Goal: Transaction & Acquisition: Purchase product/service

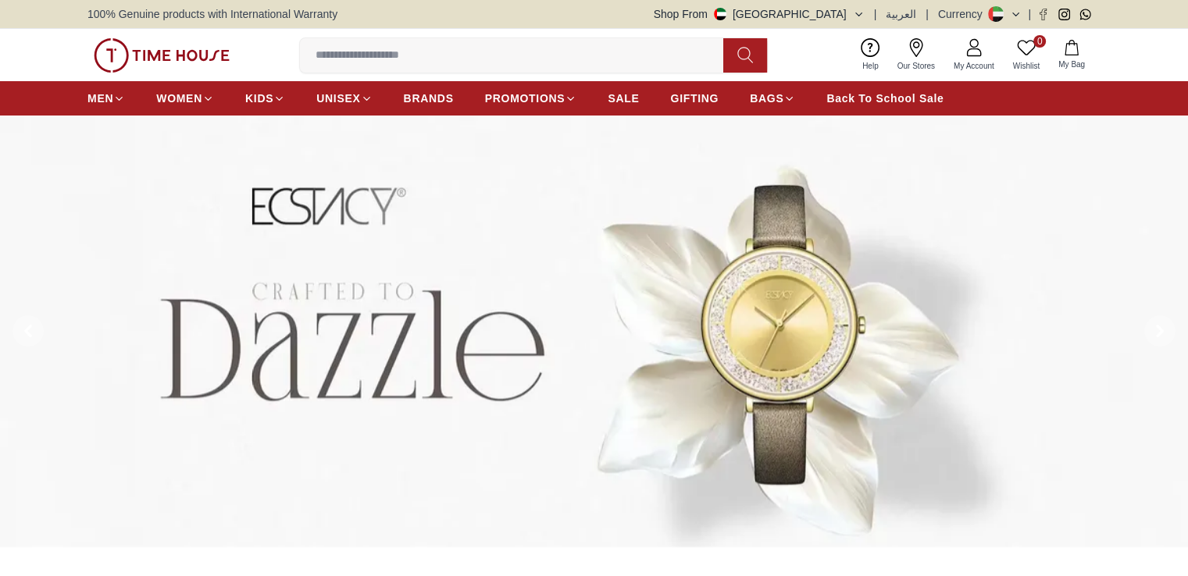
click at [990, 51] on link "My Account" at bounding box center [973, 55] width 59 height 40
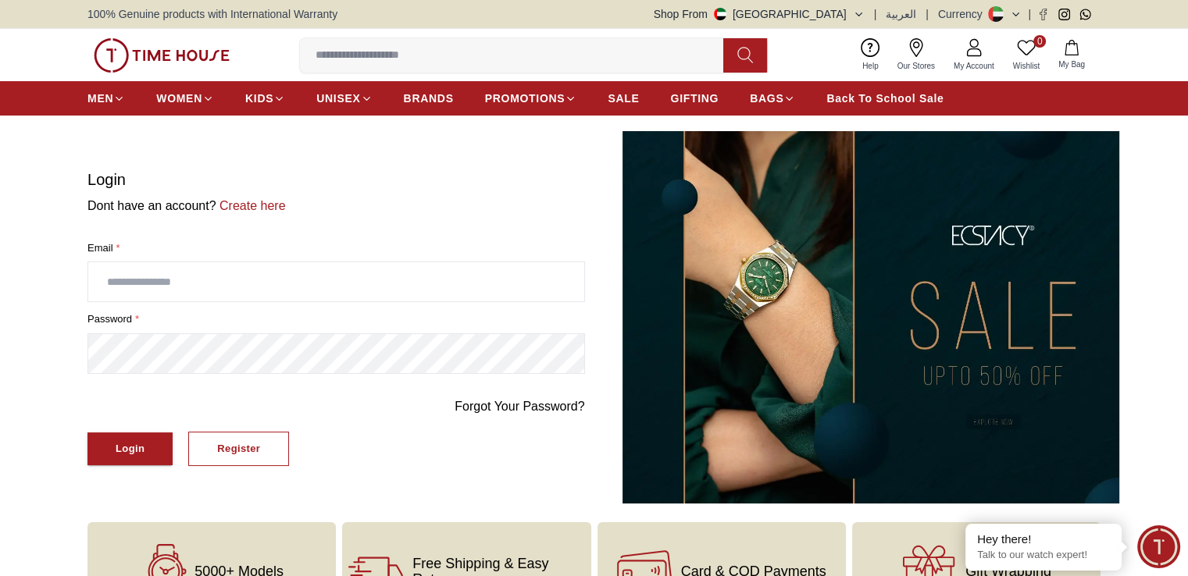
click at [17, 238] on section "Login Dont have an account? Create here Email * password * Forgot Your Password…" at bounding box center [594, 317] width 1188 height 373
click at [228, 454] on div "Register" at bounding box center [238, 450] width 43 height 18
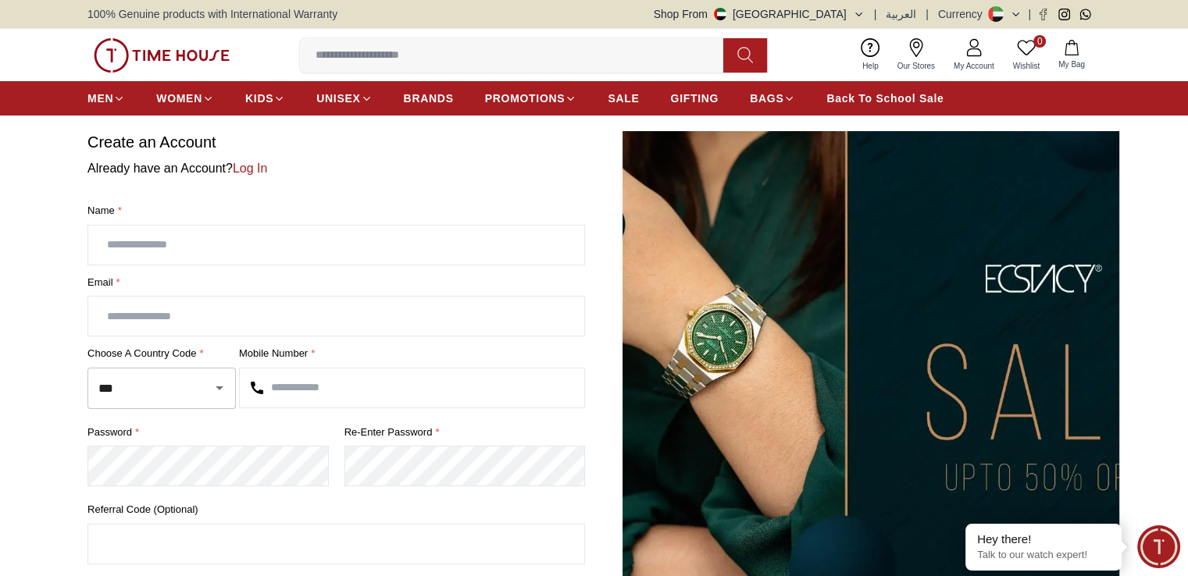
click at [244, 244] on input "text" at bounding box center [336, 245] width 496 height 39
type input "*********"
type input "*"
type input "**********"
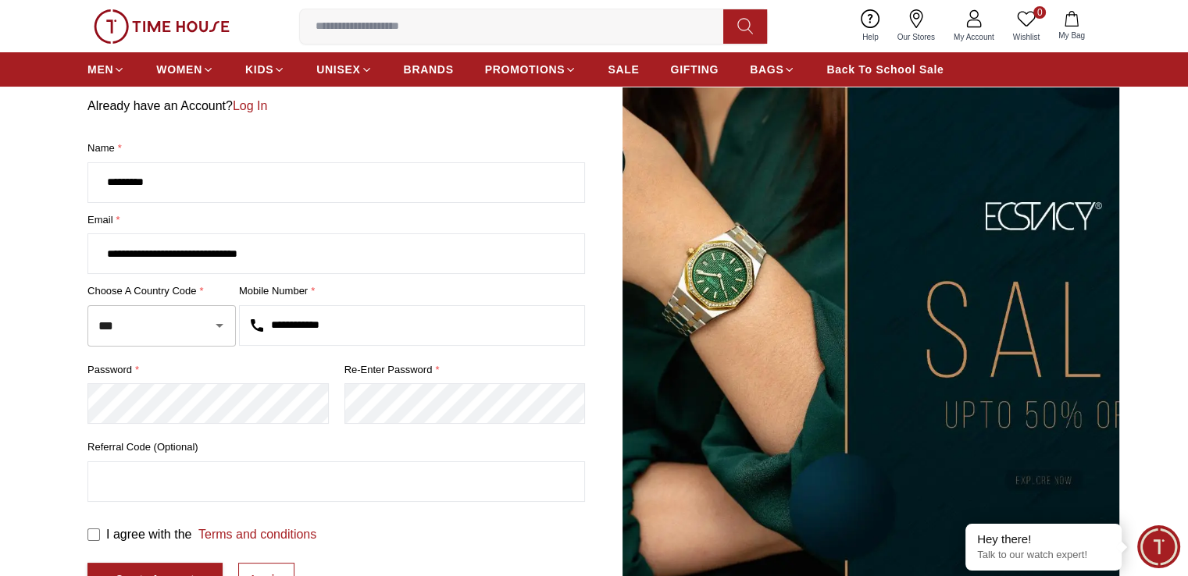
scroll to position [312, 0]
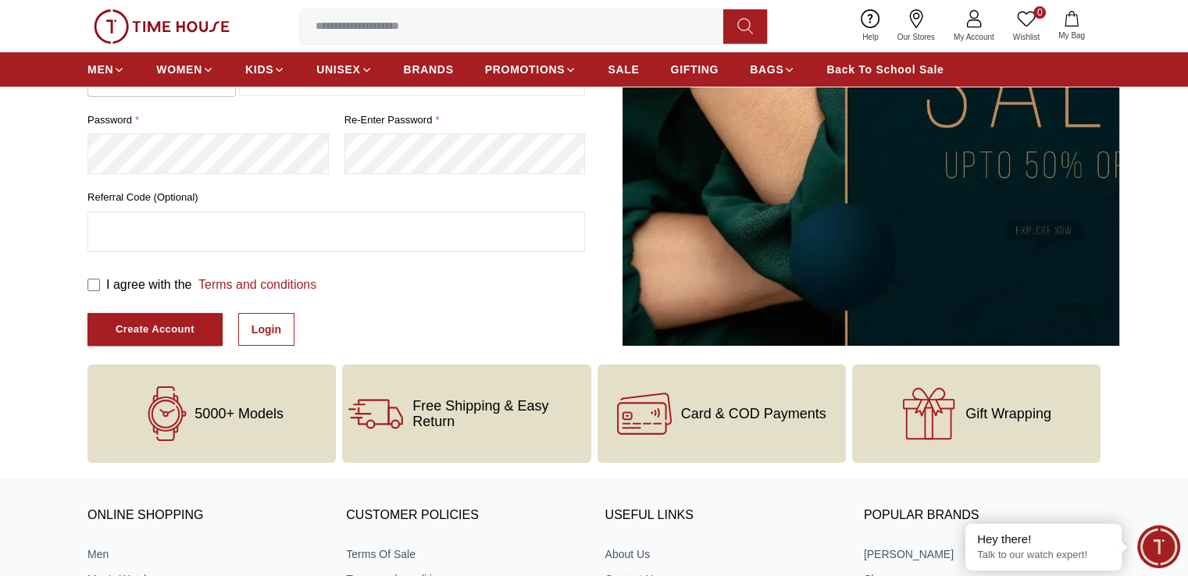
click at [139, 286] on label "I agree with the Terms and conditions" at bounding box center [211, 285] width 210 height 19
drag, startPoint x: 133, startPoint y: 326, endPoint x: 253, endPoint y: 379, distance: 131.5
click at [134, 326] on div "Create Account" at bounding box center [155, 330] width 79 height 18
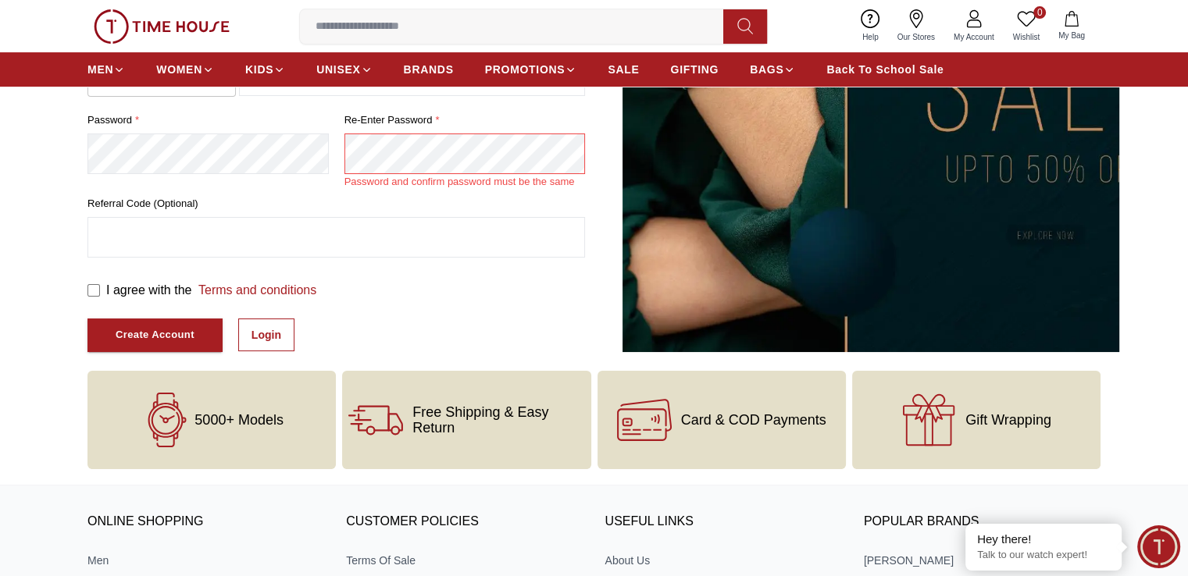
click at [0, 130] on section "**********" at bounding box center [594, 85] width 1188 height 533
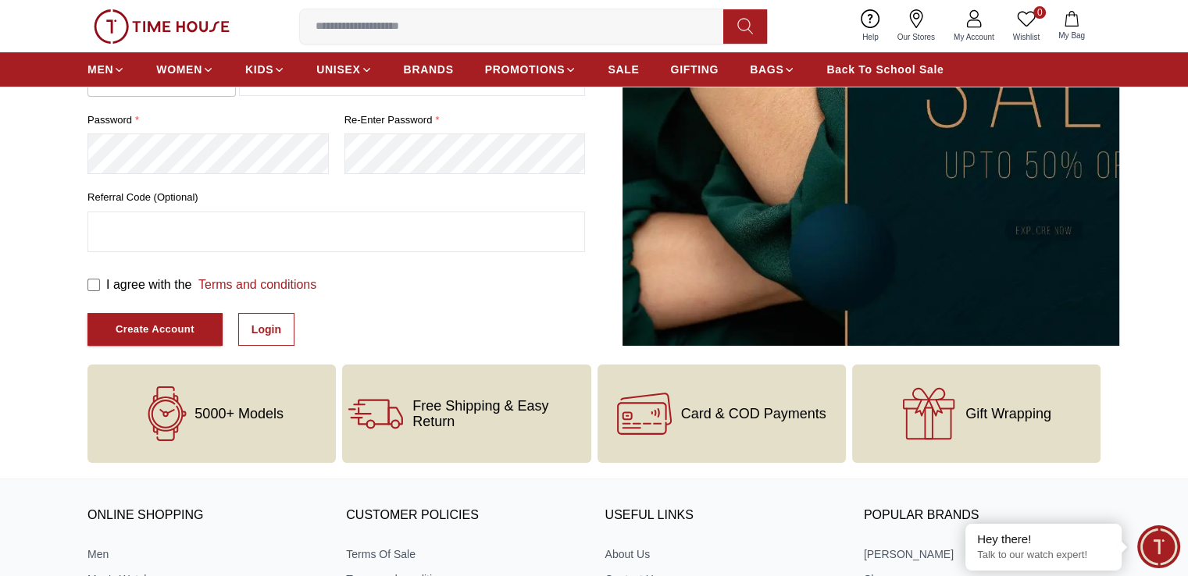
click at [87, 313] on button "Create Account" at bounding box center [154, 330] width 135 height 34
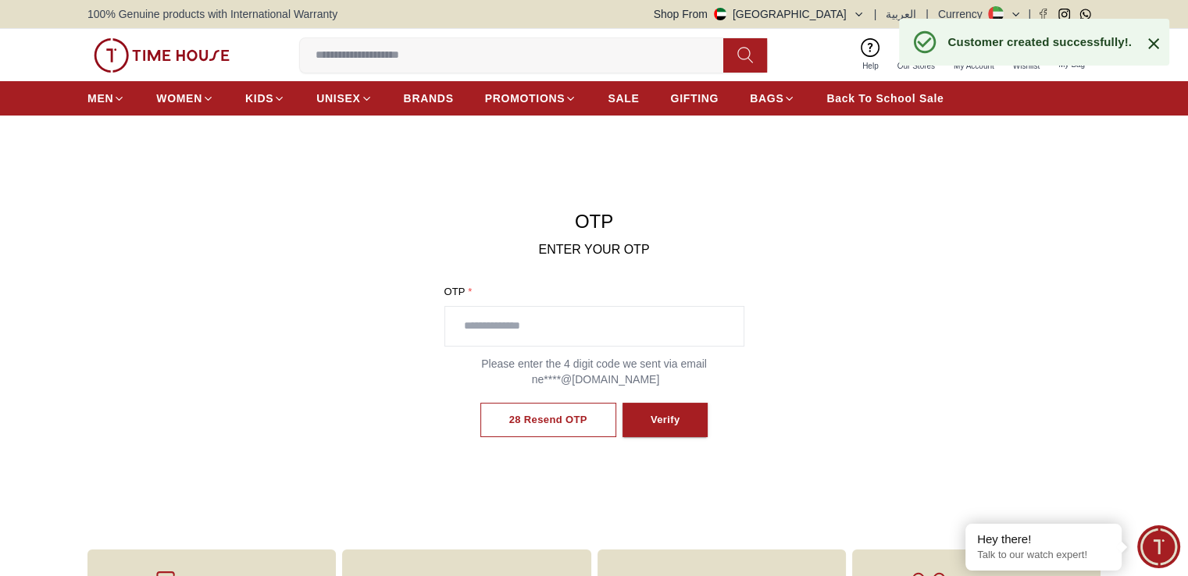
click at [638, 312] on input "text" at bounding box center [594, 326] width 298 height 39
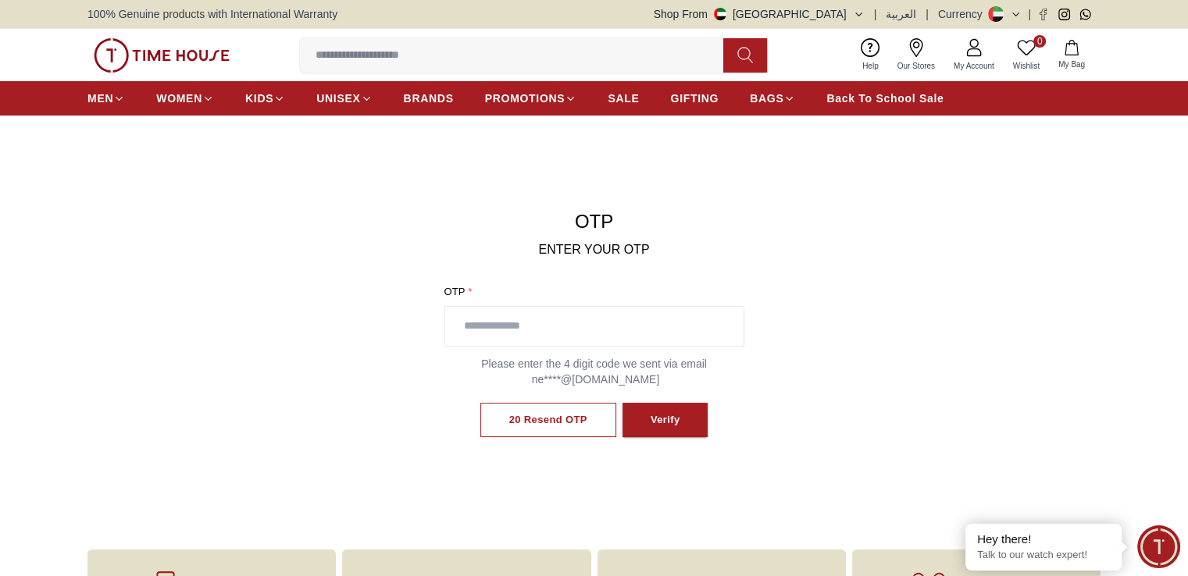
paste input "****"
type input "****"
click at [667, 430] on button "Verify" at bounding box center [666, 420] width 86 height 35
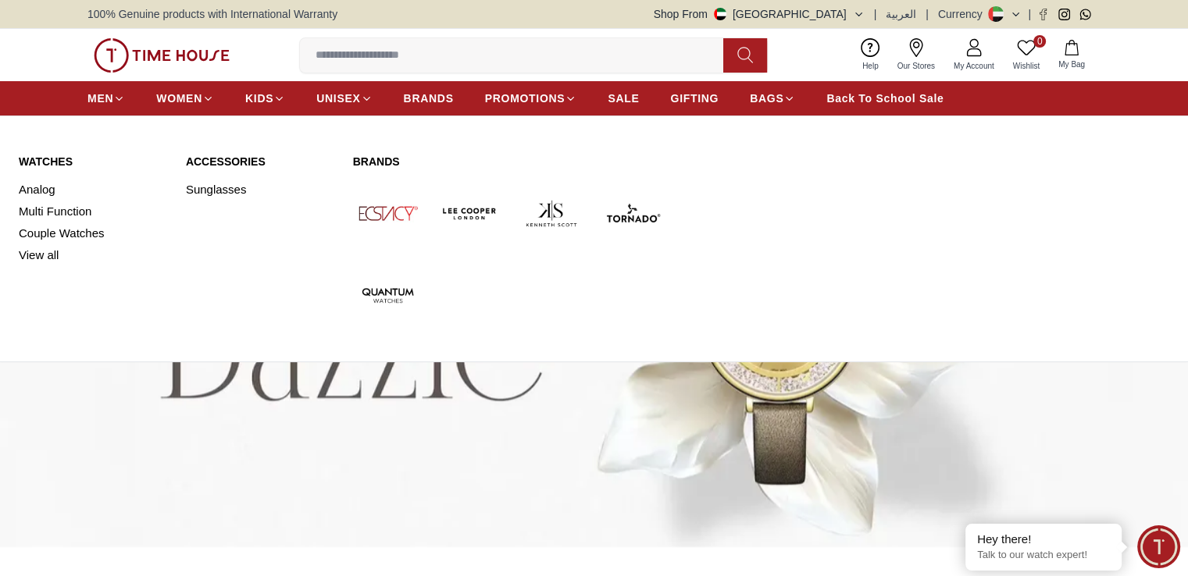
click at [37, 160] on link "Watches" at bounding box center [93, 162] width 148 height 16
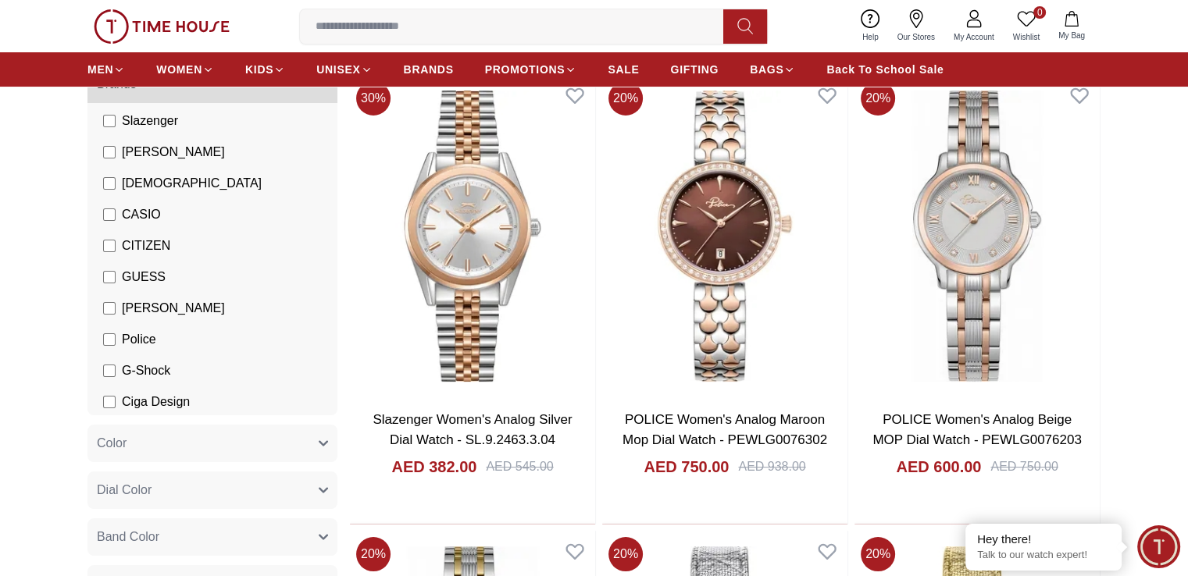
scroll to position [85, 0]
click at [144, 214] on span "CASIO" at bounding box center [141, 213] width 39 height 19
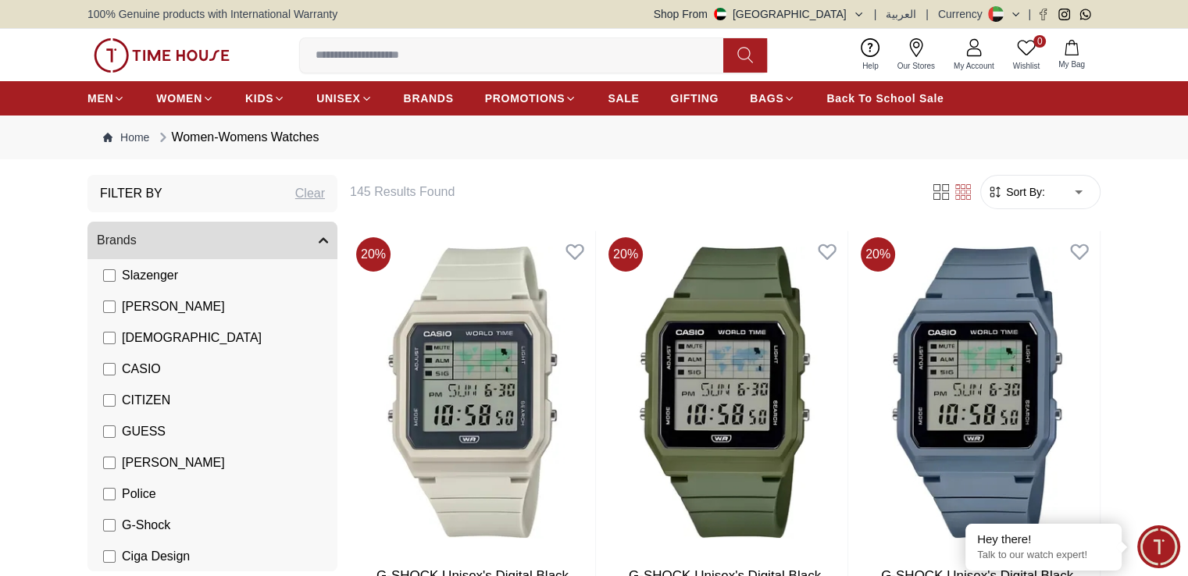
click at [1039, 188] on span "Sort By:" at bounding box center [1024, 192] width 42 height 16
click at [1024, 191] on span "Sort By:" at bounding box center [1024, 192] width 42 height 16
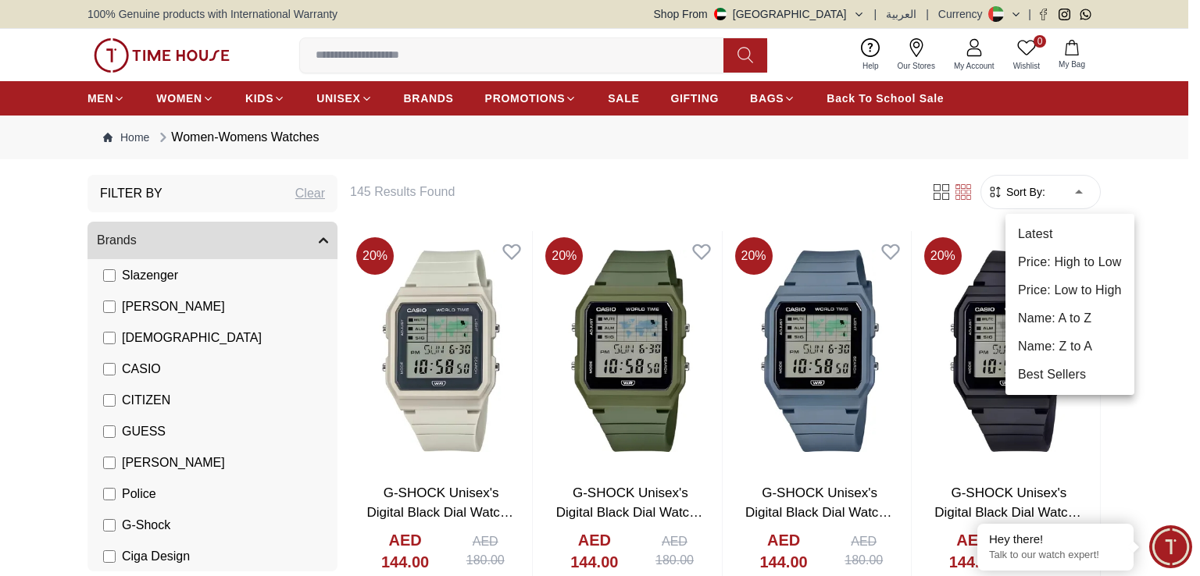
click at [1094, 296] on li "Price: Low to High" at bounding box center [1069, 290] width 129 height 28
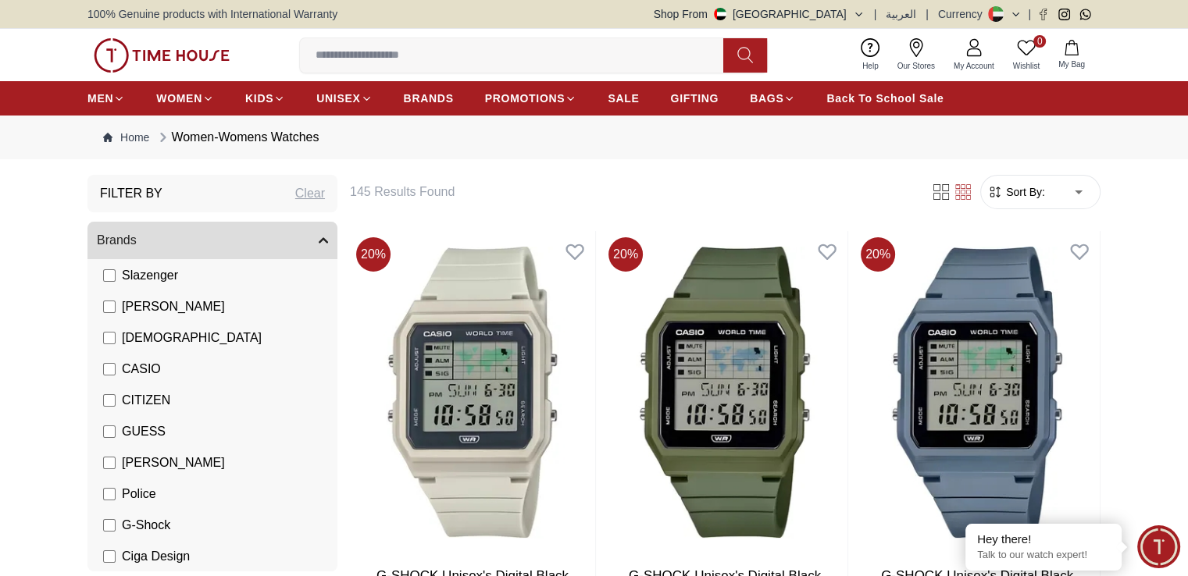
type input "*"
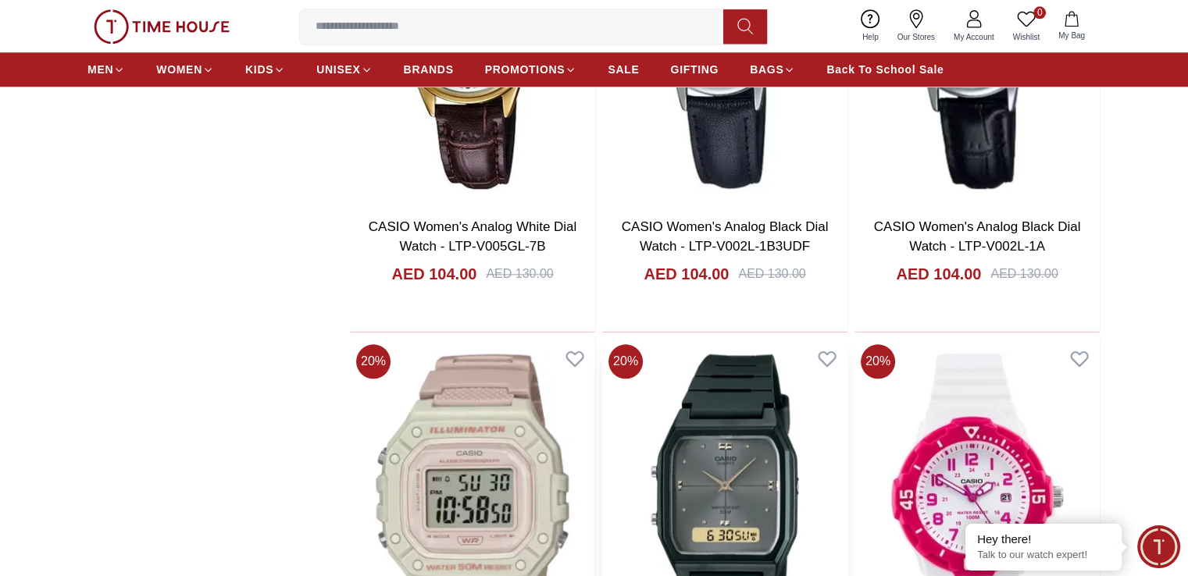
scroll to position [2031, 0]
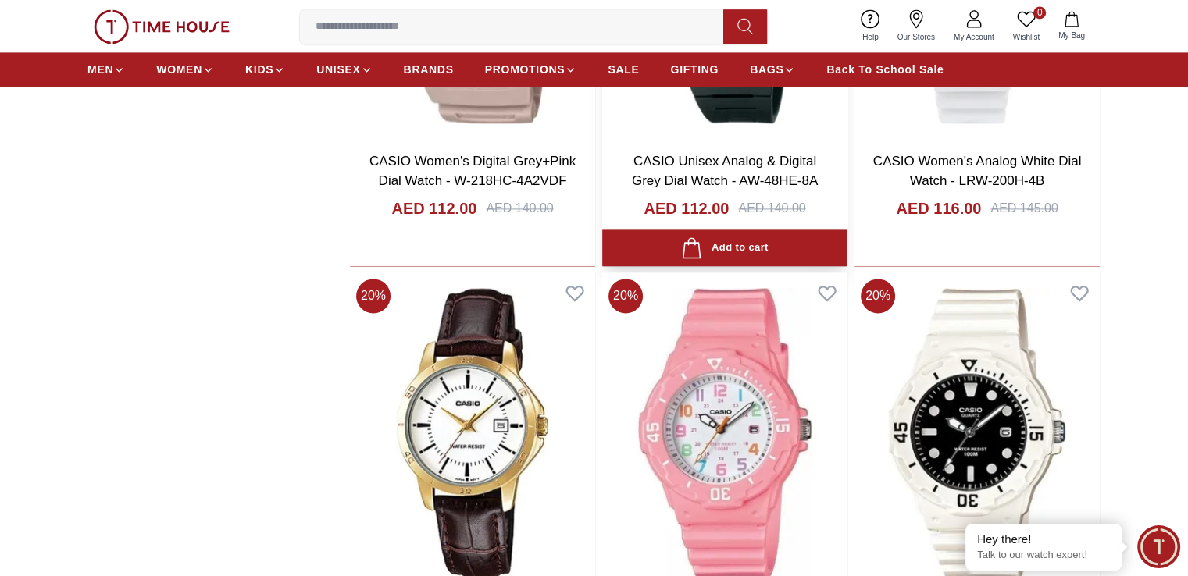
scroll to position [2343, 0]
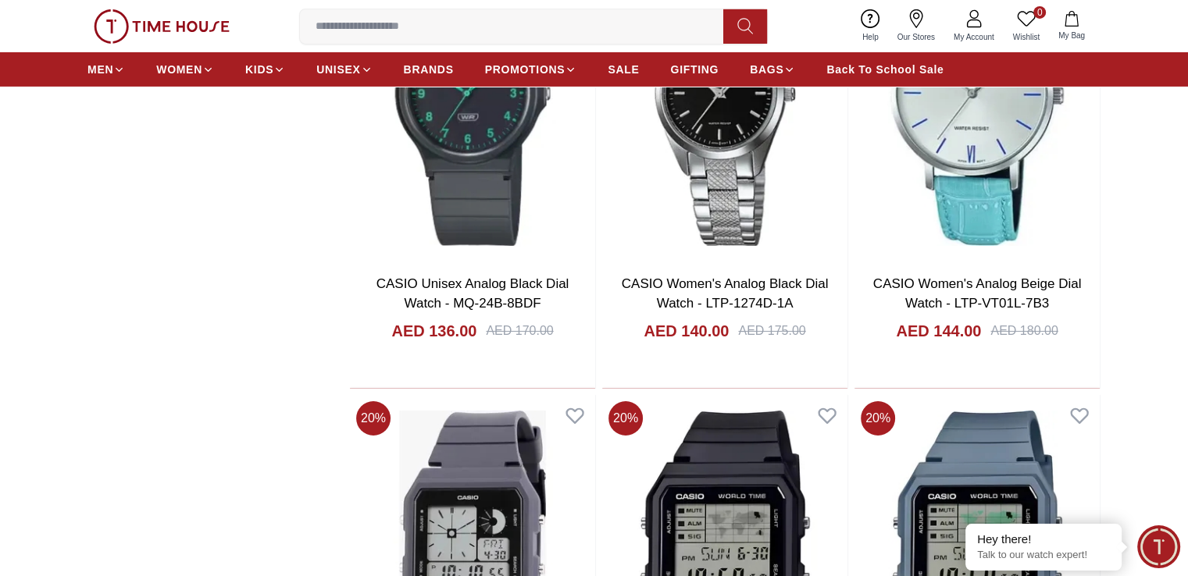
scroll to position [5780, 0]
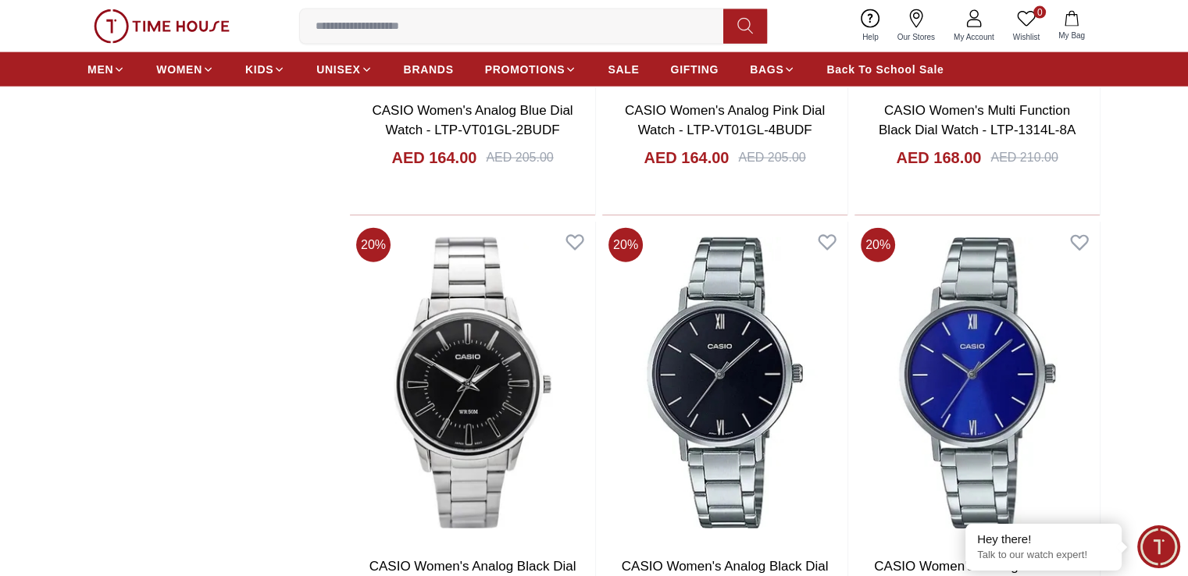
scroll to position [9607, 0]
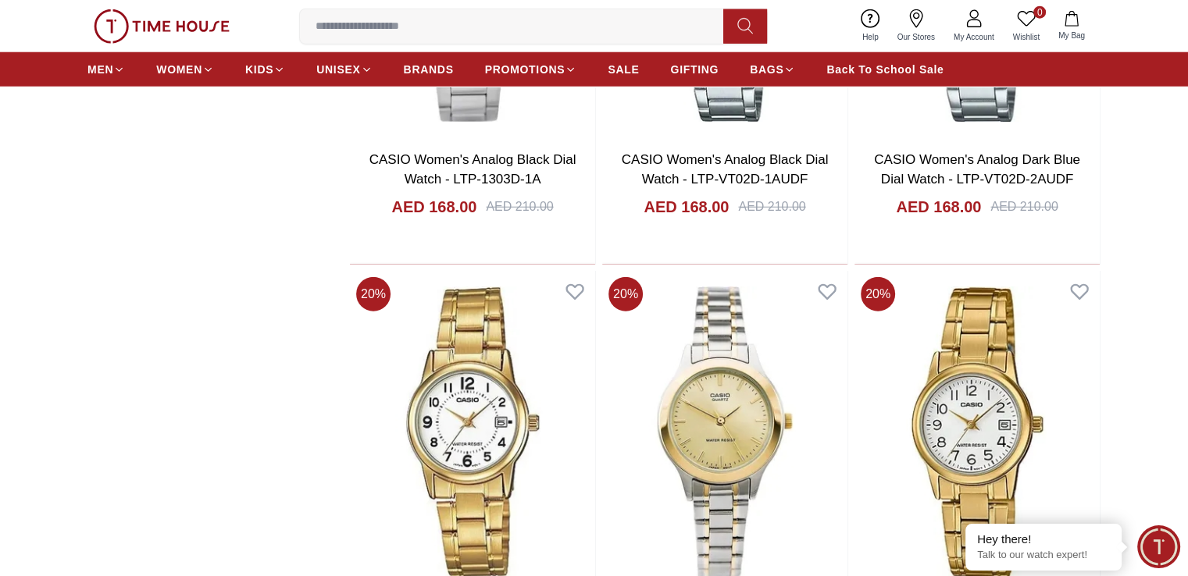
scroll to position [10388, 0]
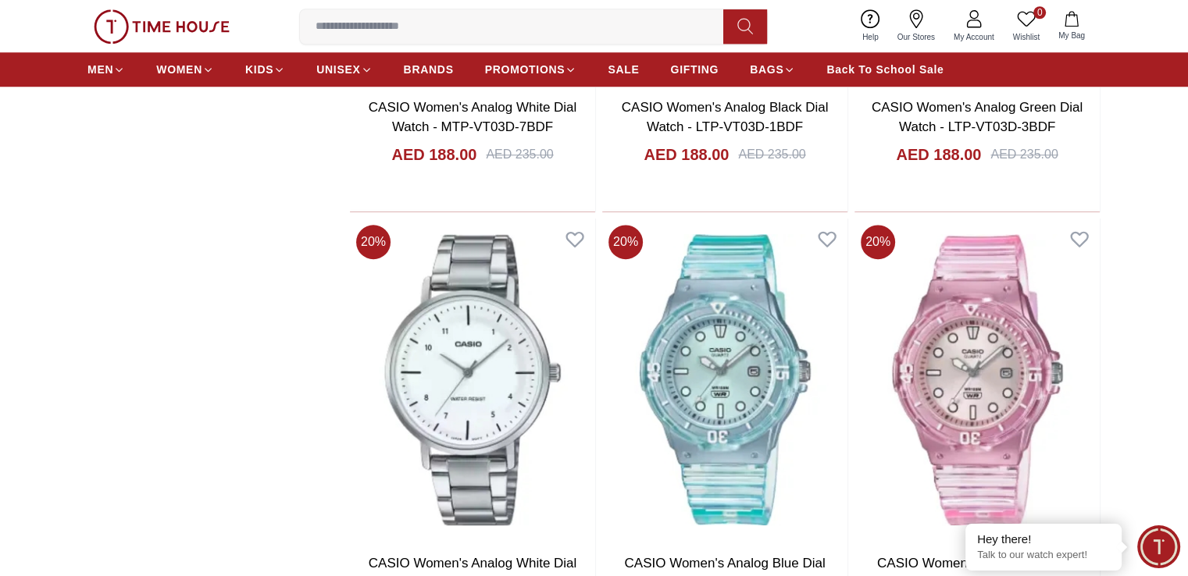
scroll to position [13591, 0]
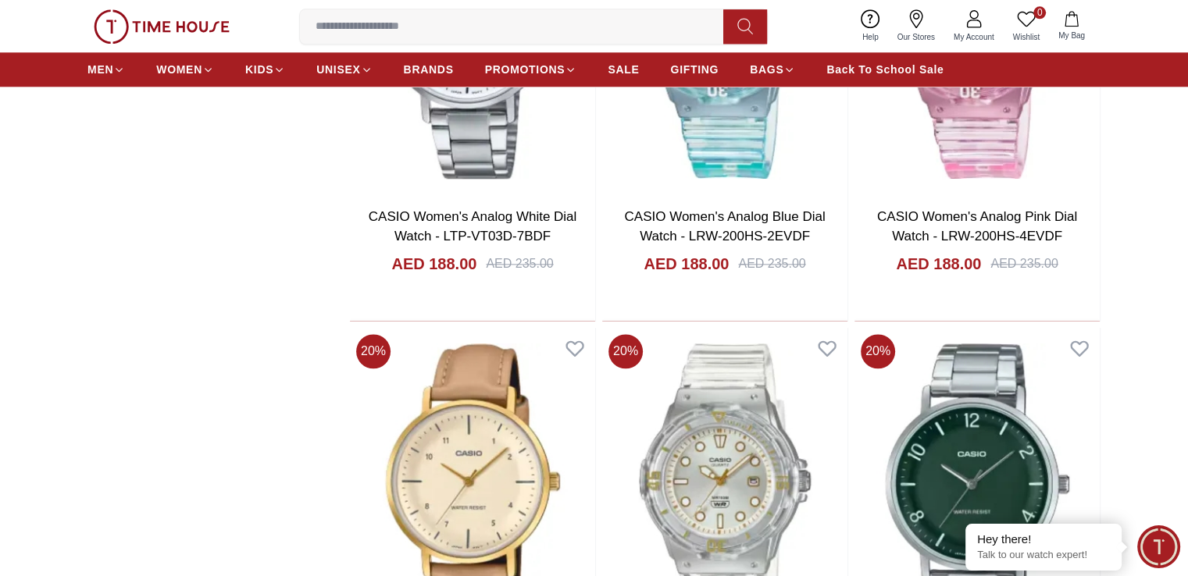
scroll to position [13903, 0]
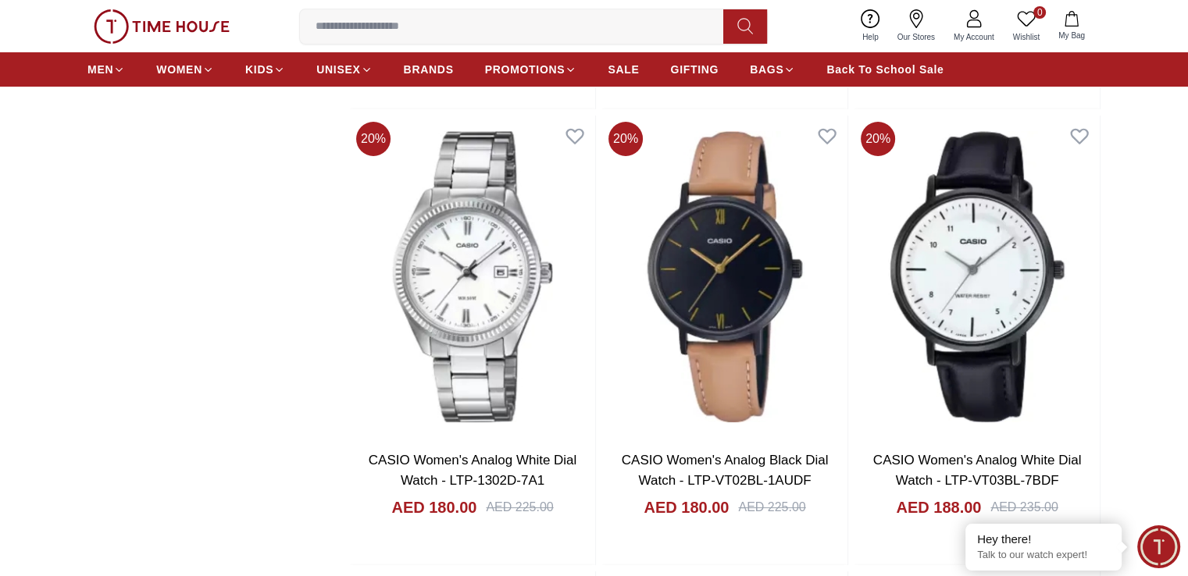
scroll to position [11943, 0]
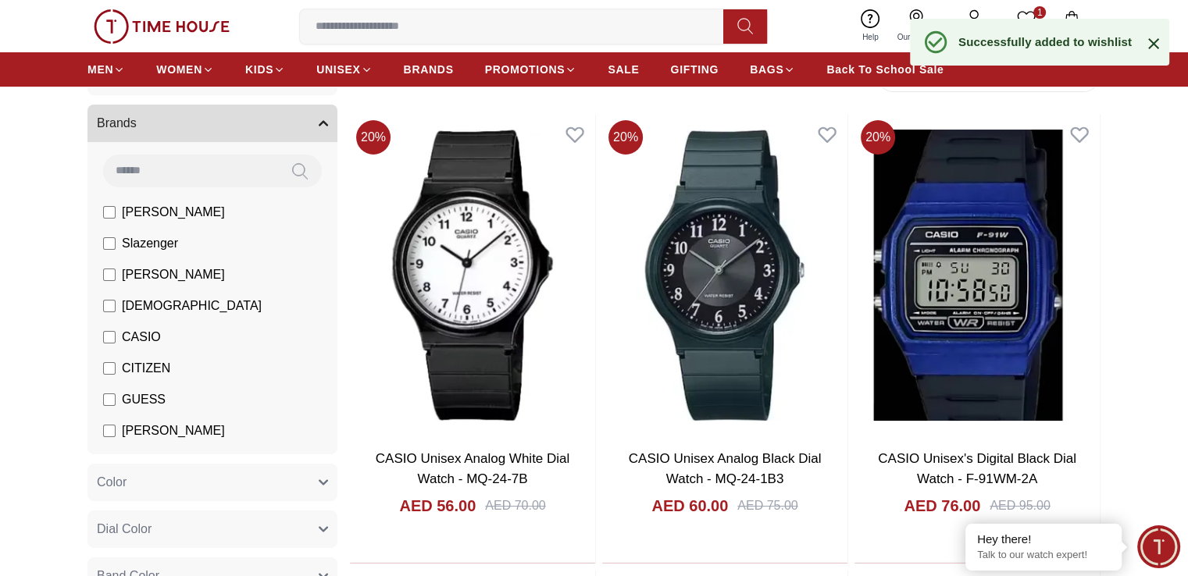
scroll to position [82, 0]
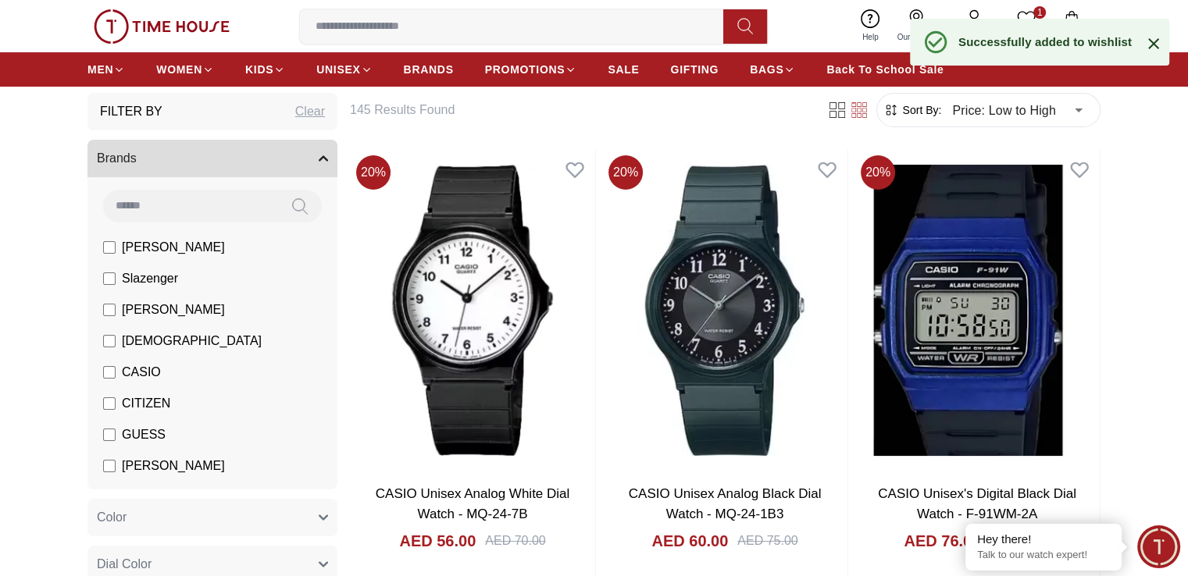
click at [129, 368] on span "CASIO" at bounding box center [141, 372] width 39 height 19
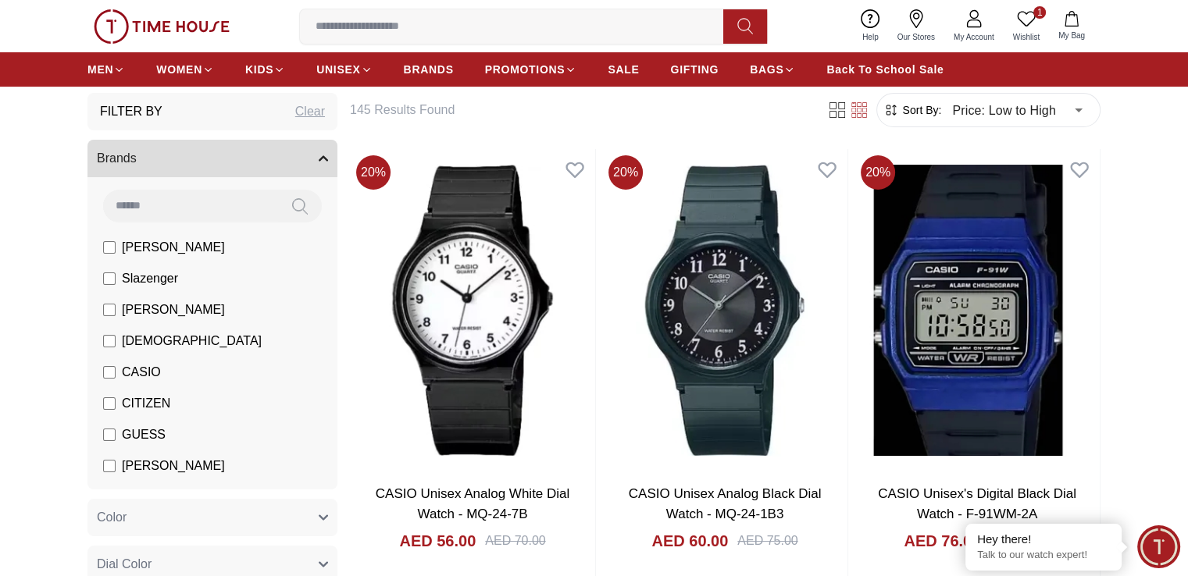
click at [148, 247] on span "[PERSON_NAME]" at bounding box center [173, 247] width 103 height 19
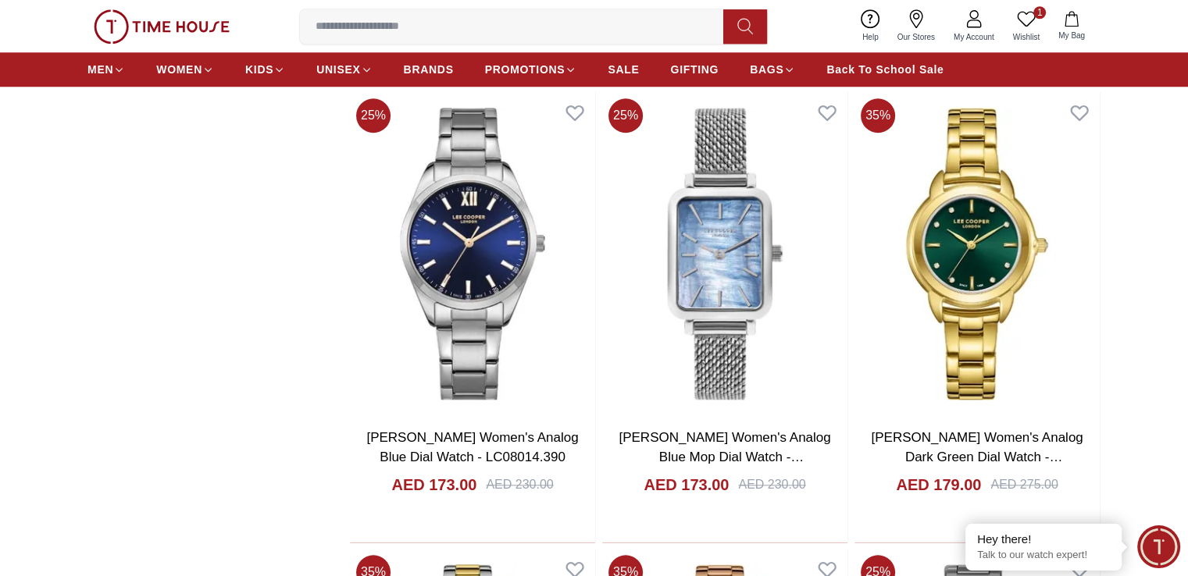
scroll to position [1722, 0]
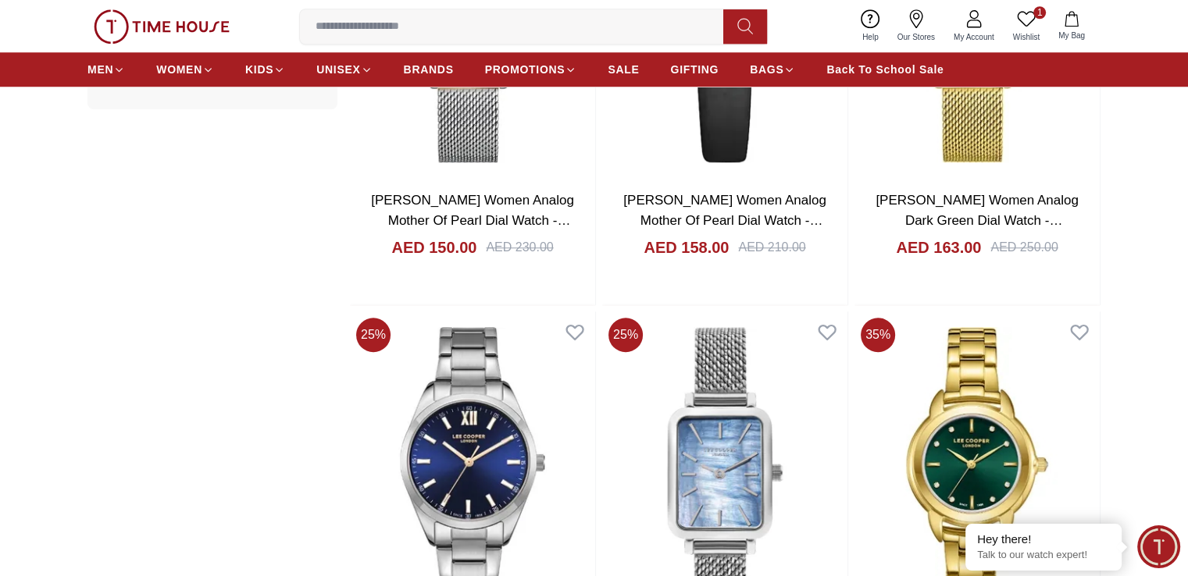
scroll to position [1254, 0]
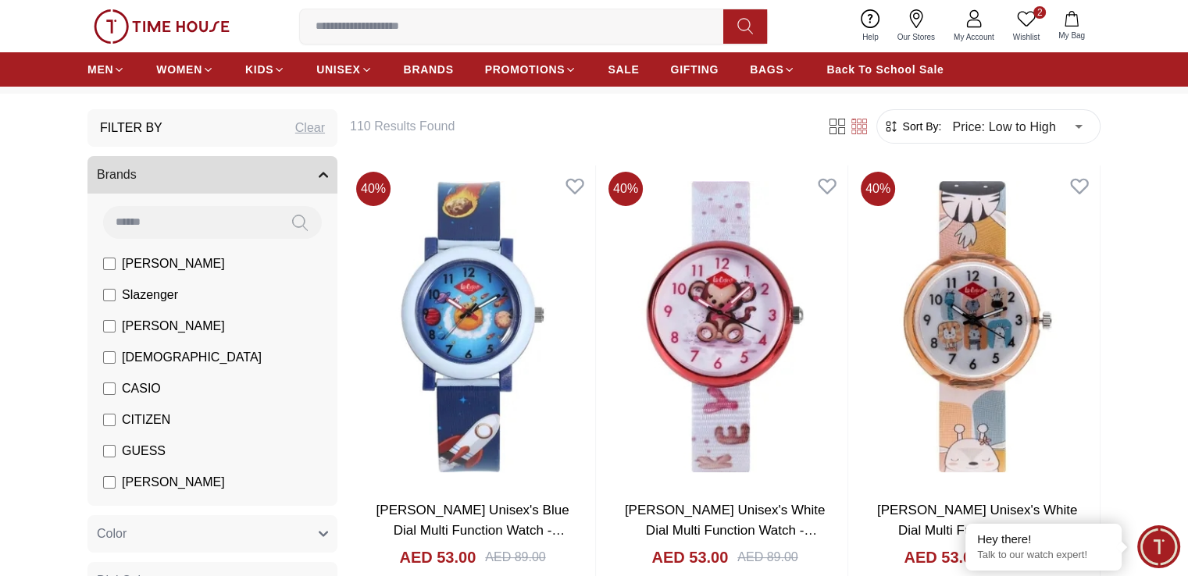
scroll to position [47, 0]
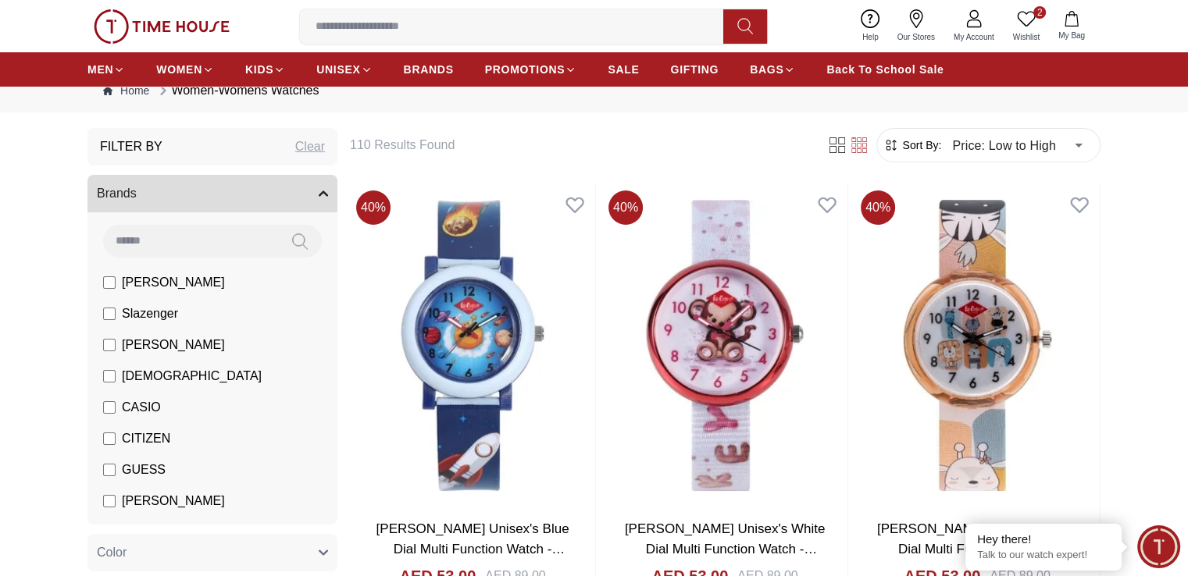
click at [153, 282] on span "[PERSON_NAME]" at bounding box center [173, 282] width 103 height 19
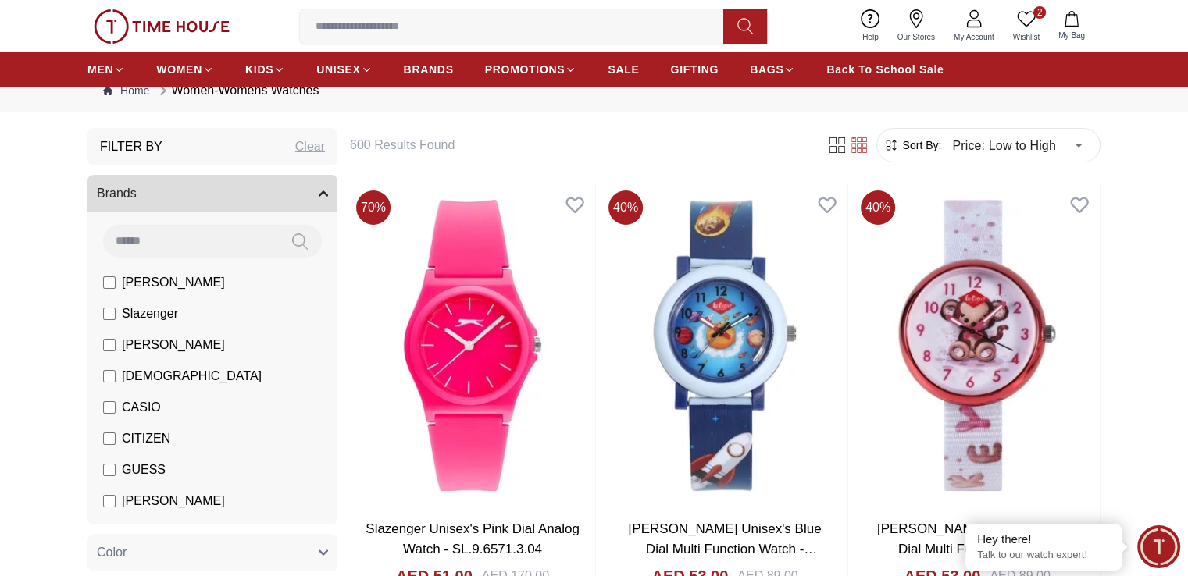
click at [166, 350] on span "[PERSON_NAME]" at bounding box center [173, 345] width 103 height 19
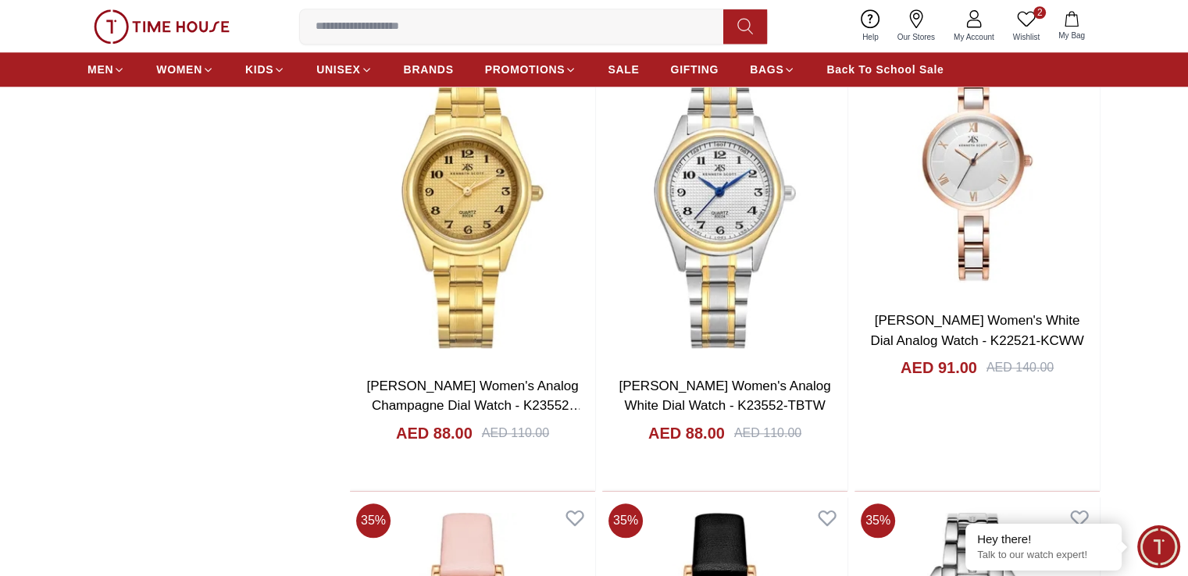
scroll to position [1687, 0]
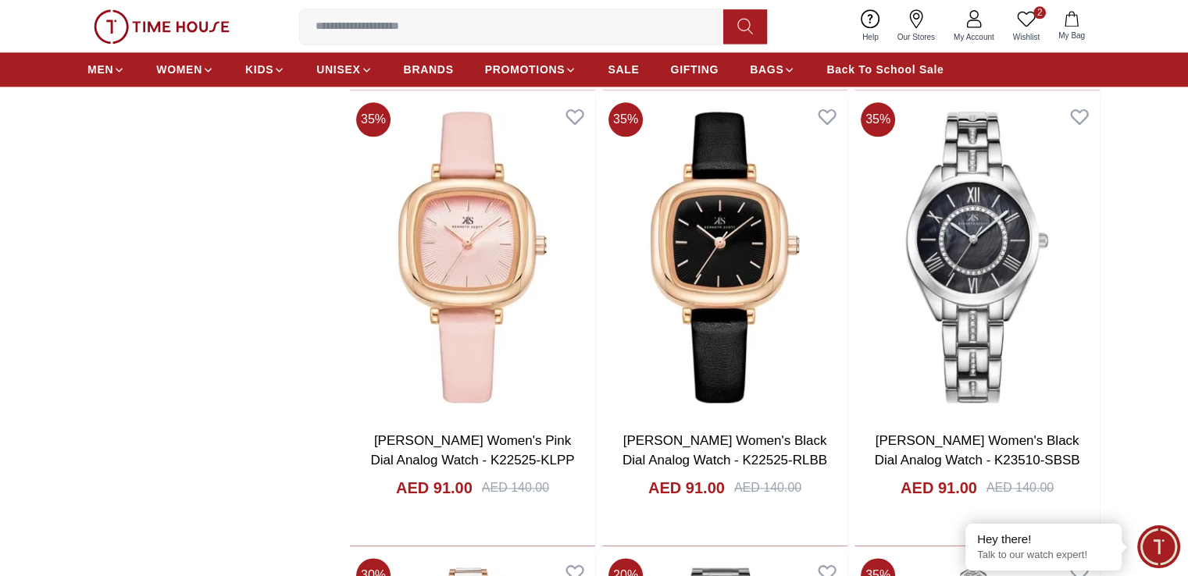
scroll to position [1843, 0]
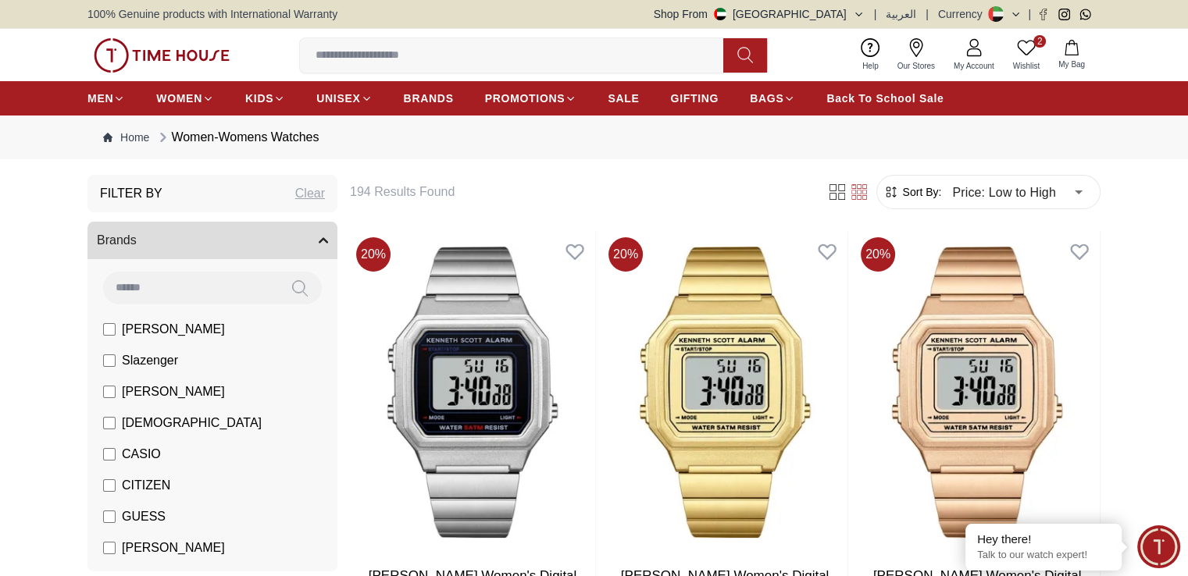
click at [149, 391] on span "[PERSON_NAME]" at bounding box center [173, 392] width 103 height 19
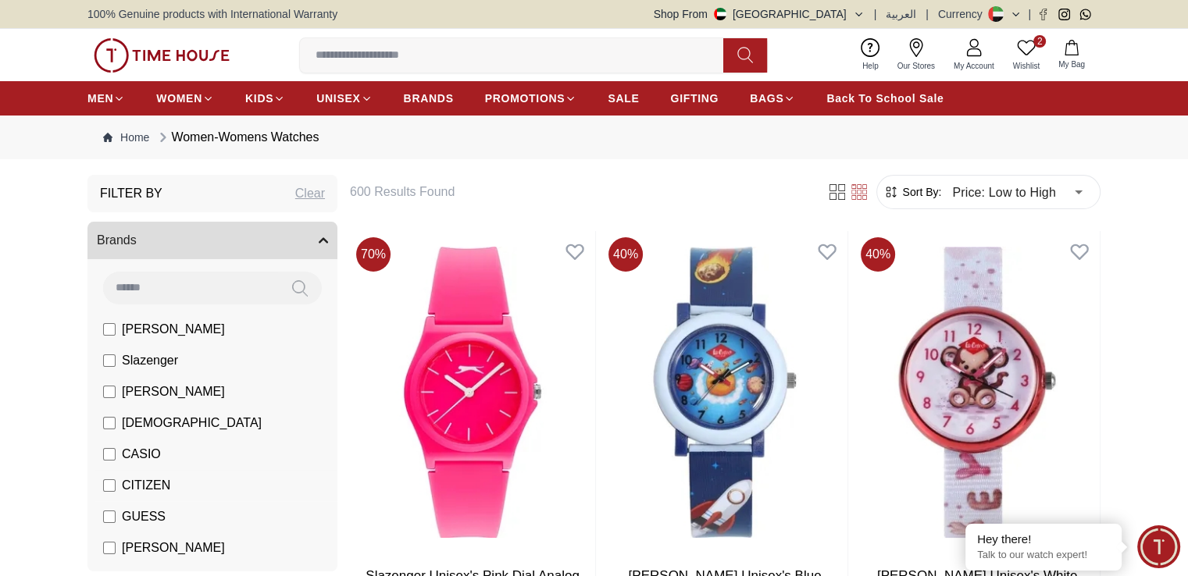
click at [154, 490] on span "CITIZEN" at bounding box center [146, 485] width 48 height 19
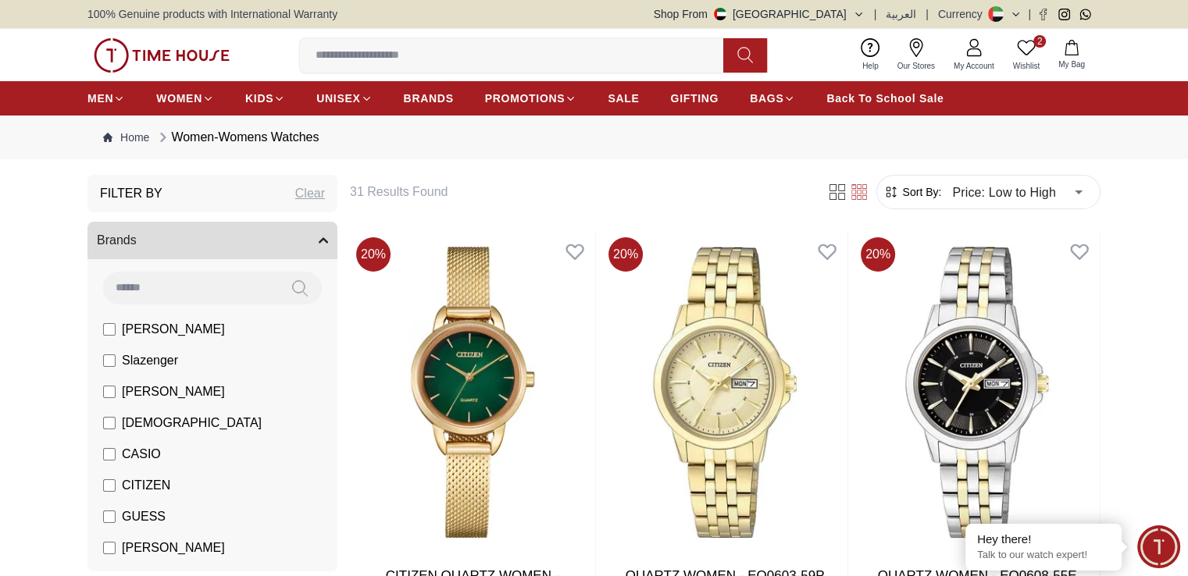
click at [150, 490] on span "CITIZEN" at bounding box center [146, 485] width 48 height 19
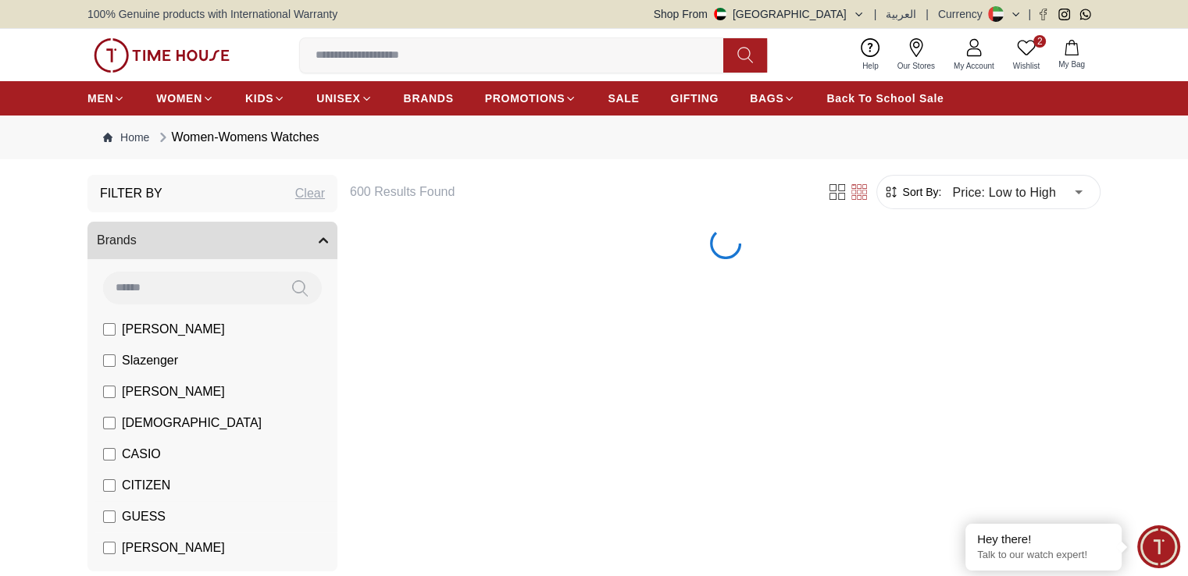
click at [144, 516] on span "GUESS" at bounding box center [144, 517] width 44 height 19
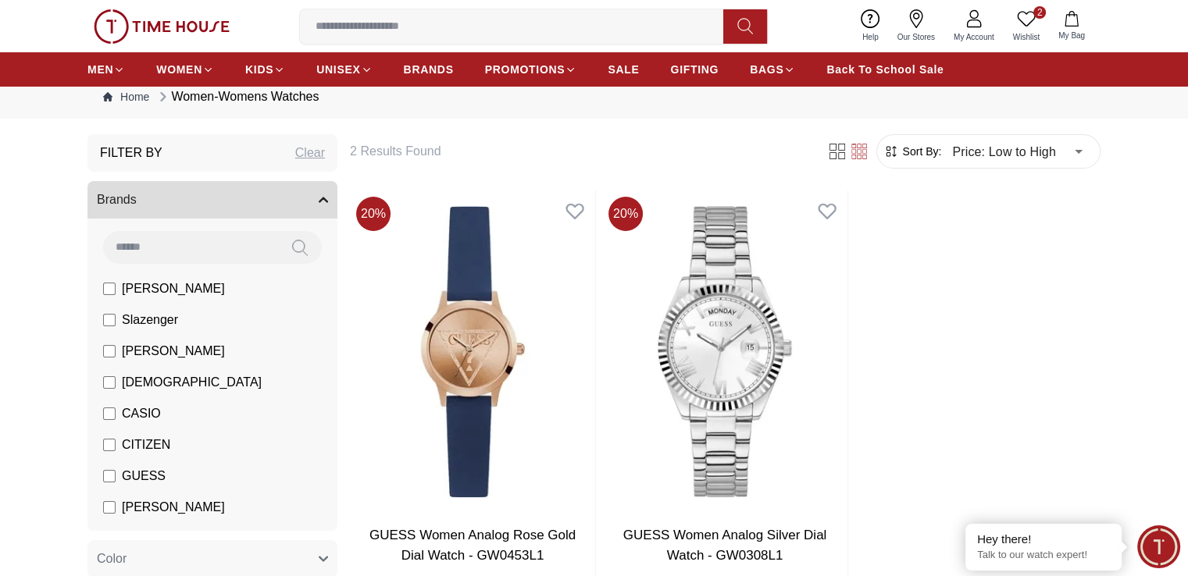
scroll to position [78, 0]
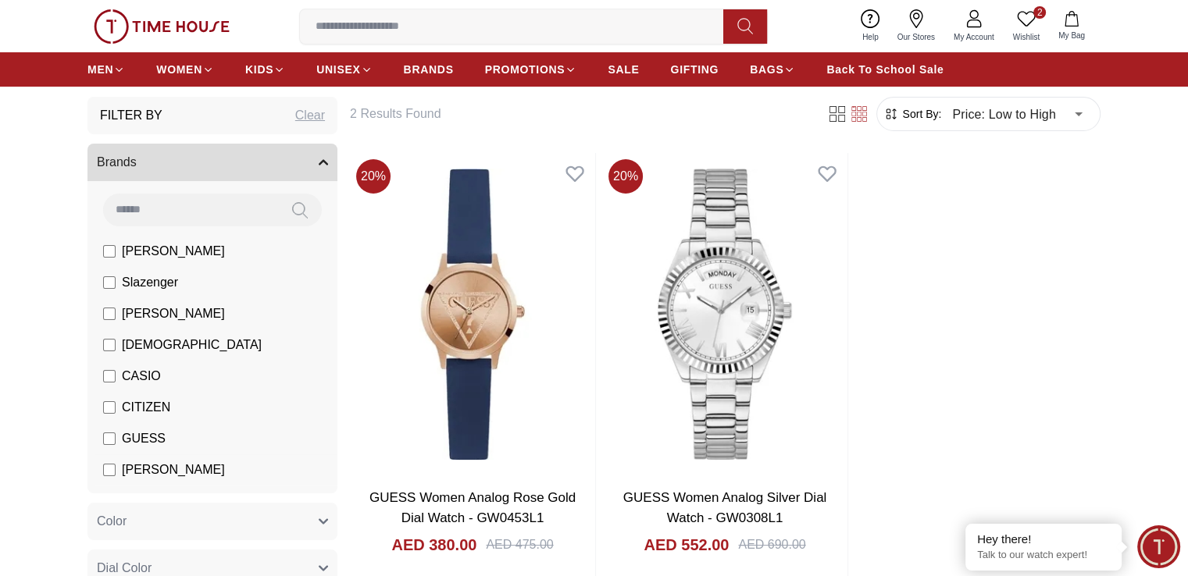
click at [169, 462] on span "Michael Kors" at bounding box center [173, 470] width 103 height 19
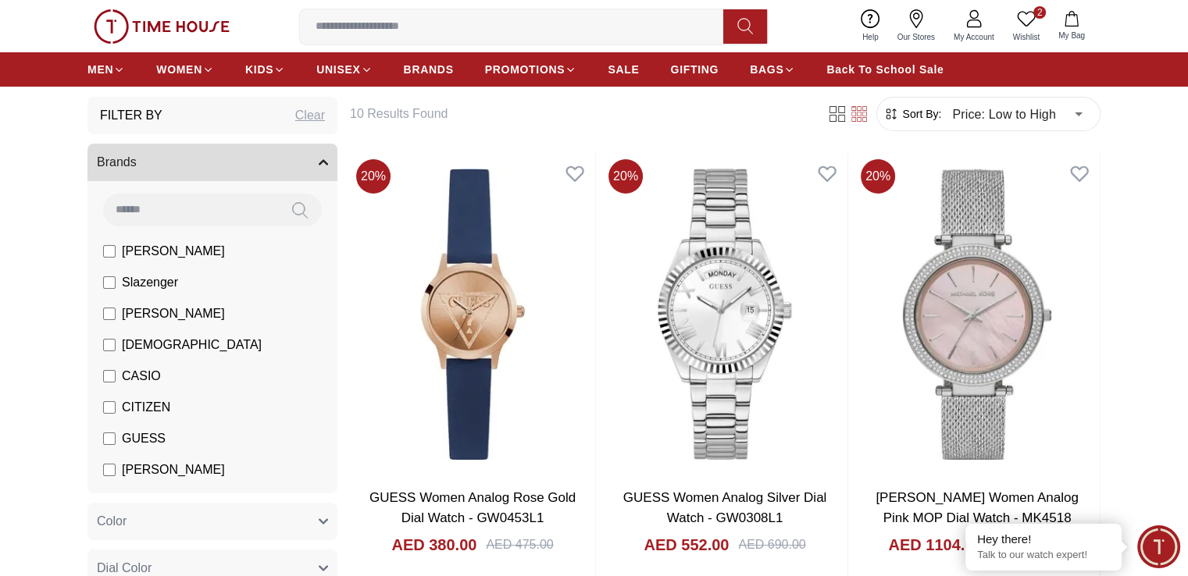
click at [149, 443] on span "GUESS" at bounding box center [144, 439] width 44 height 19
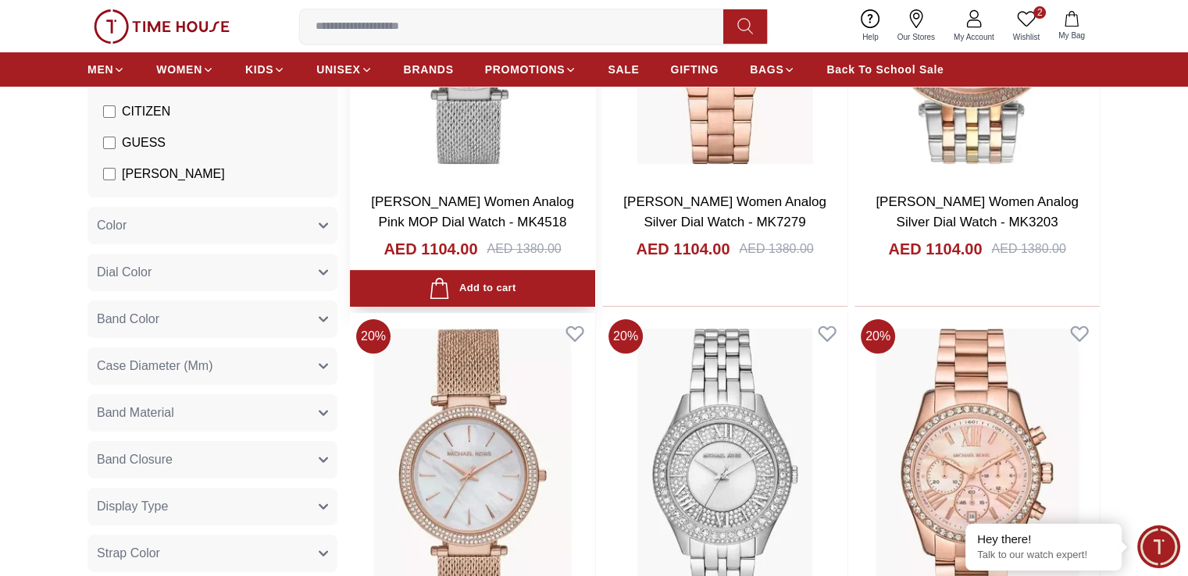
scroll to position [78, 0]
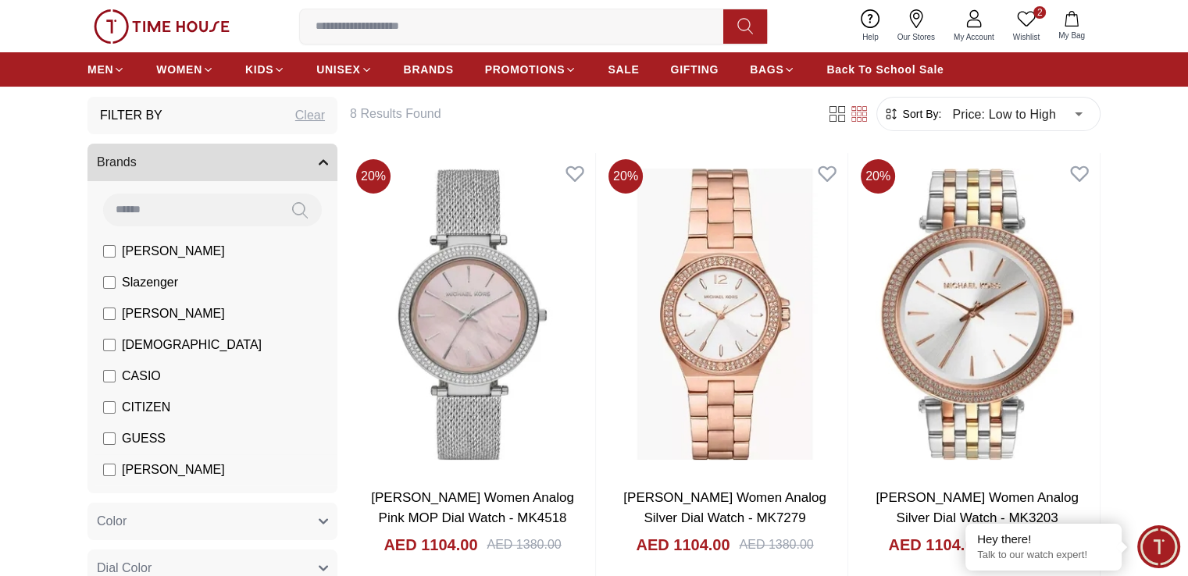
drag, startPoint x: 157, startPoint y: 469, endPoint x: 137, endPoint y: 373, distance: 98.8
click at [158, 469] on span "Michael Kors" at bounding box center [173, 470] width 103 height 19
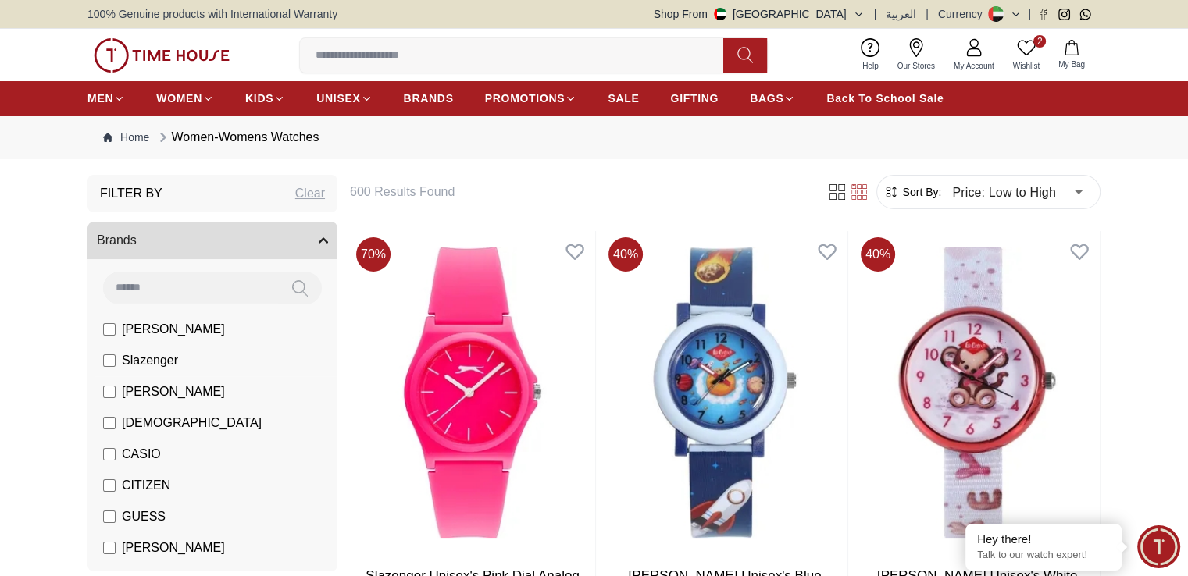
click at [133, 370] on li "Slazenger" at bounding box center [216, 360] width 244 height 31
click at [137, 362] on span "Slazenger" at bounding box center [150, 360] width 56 height 19
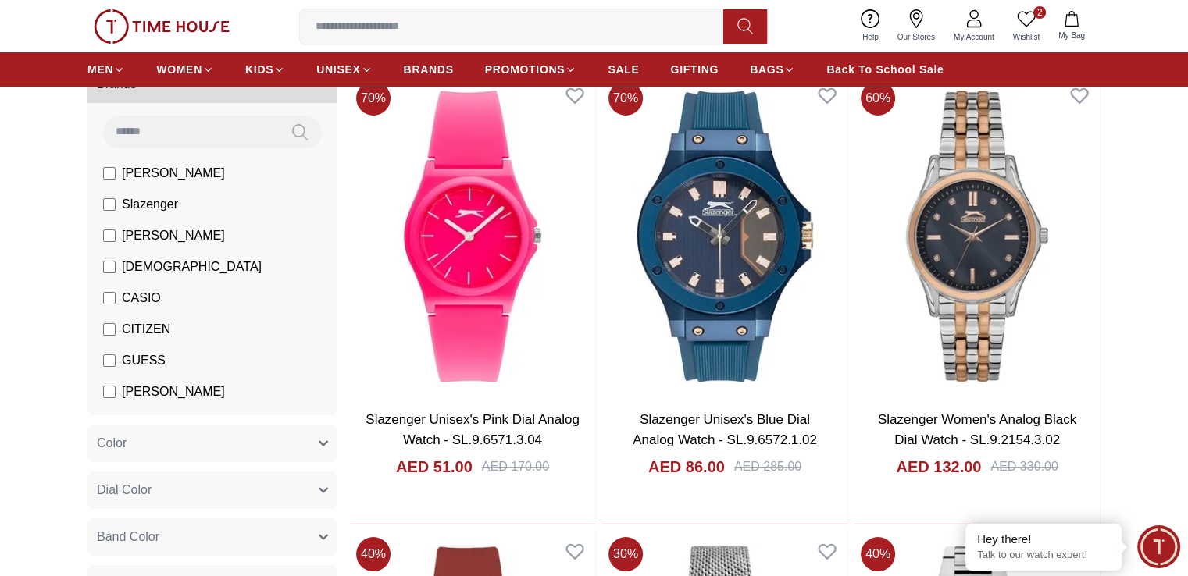
scroll to position [156, 0]
click at [155, 212] on span "Slazenger" at bounding box center [150, 204] width 56 height 19
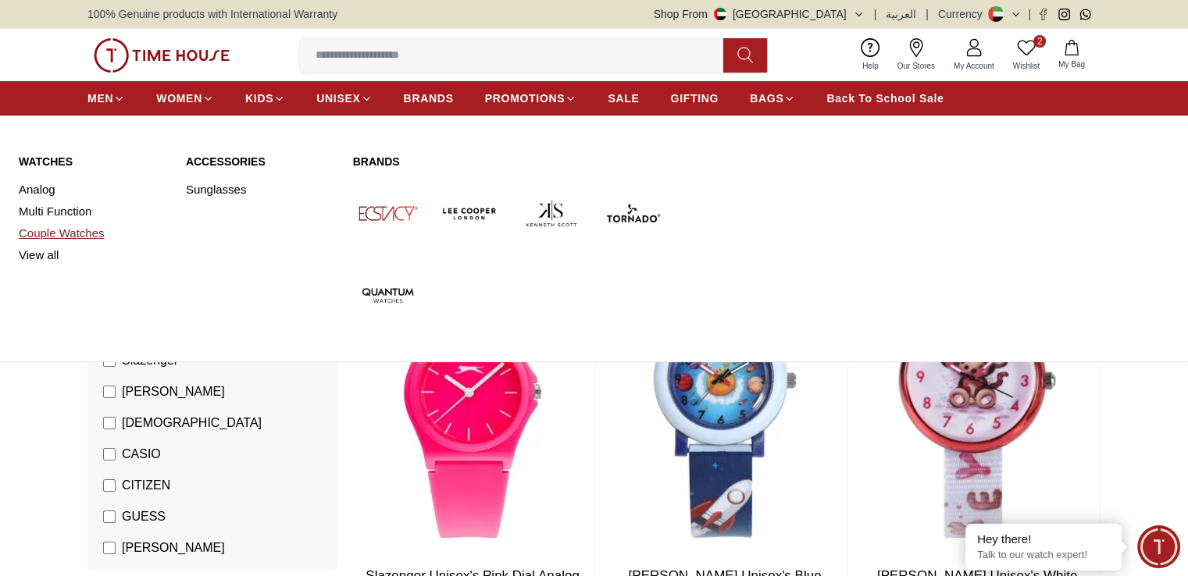
click at [75, 242] on link "Couple Watches" at bounding box center [93, 234] width 148 height 22
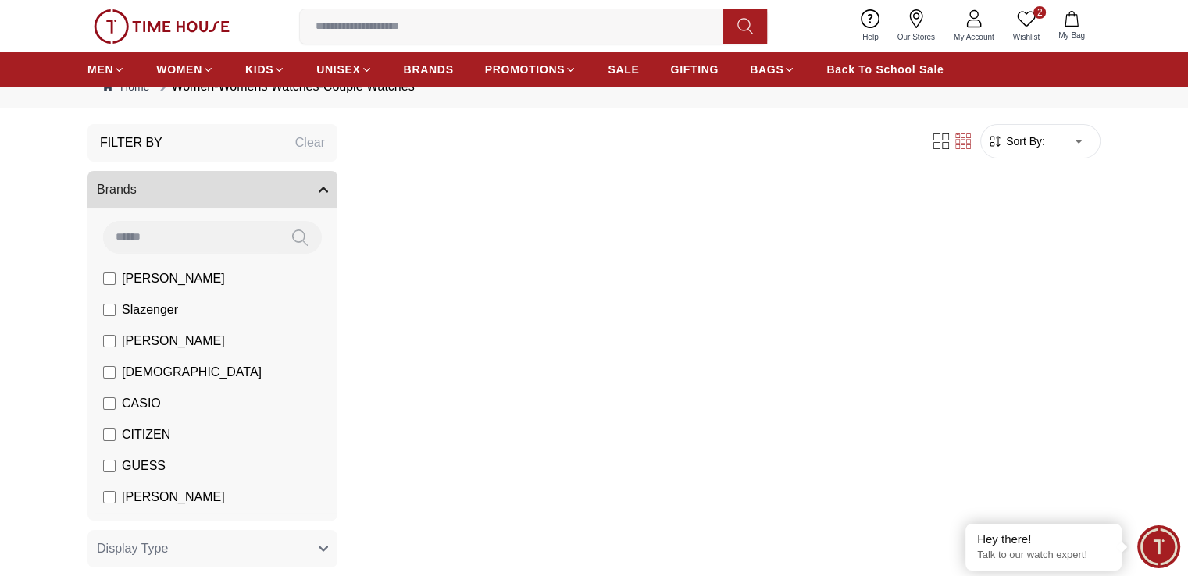
scroll to position [78, 0]
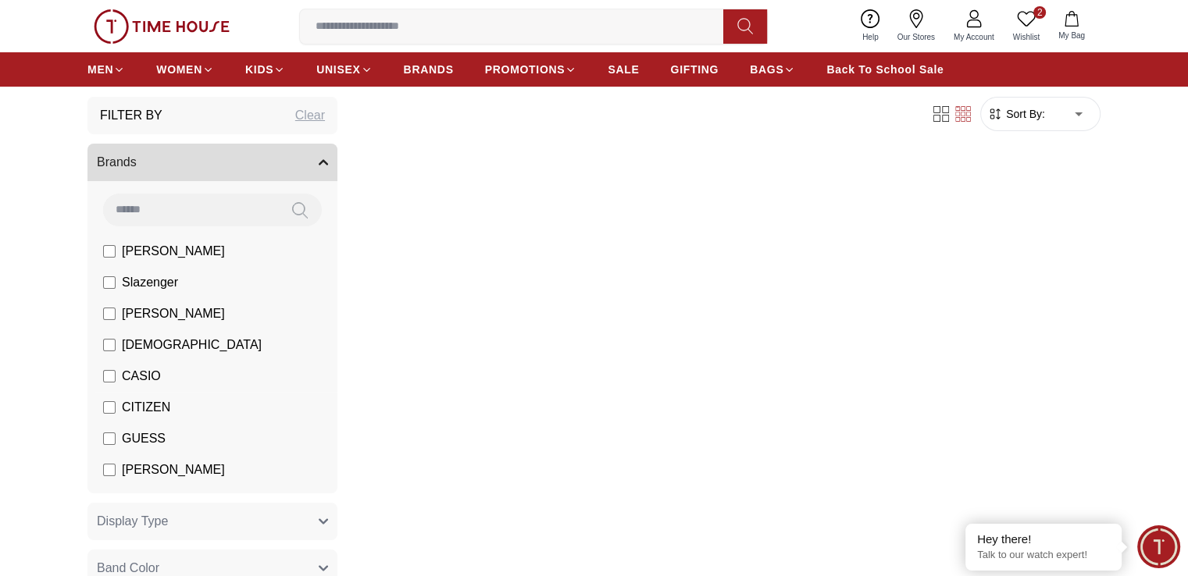
click at [128, 379] on span "CASIO" at bounding box center [141, 376] width 39 height 19
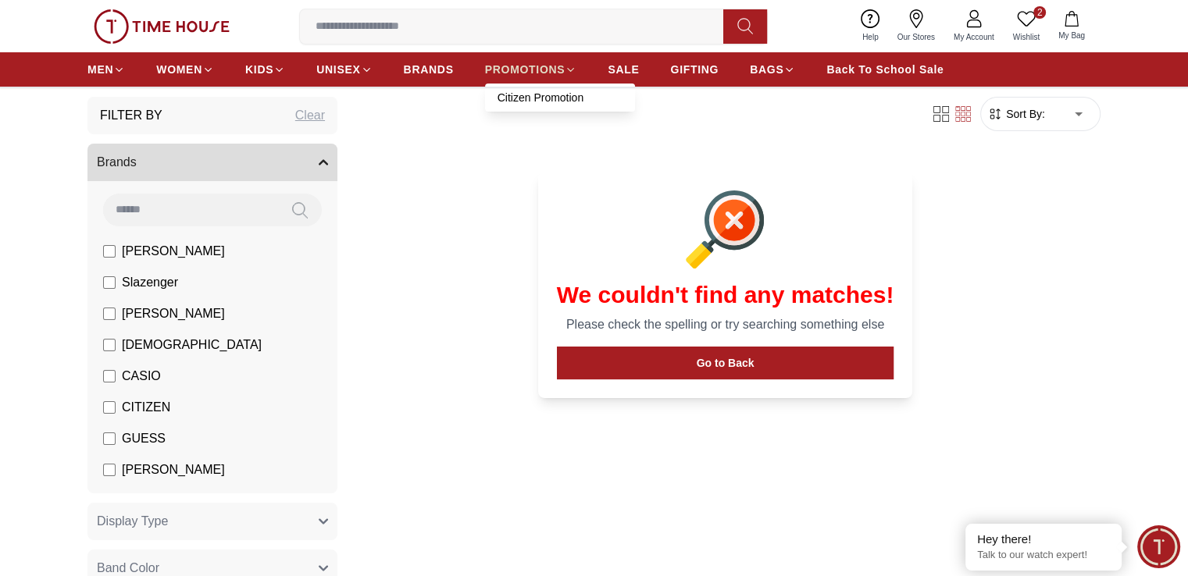
click at [532, 57] on link "PROMOTIONS" at bounding box center [531, 69] width 92 height 28
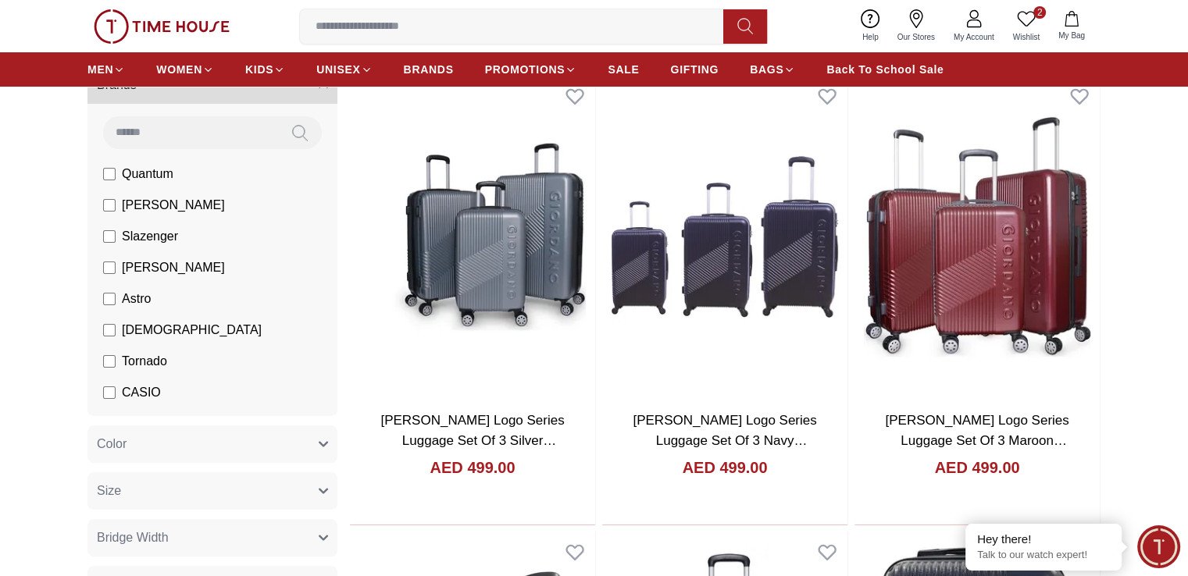
scroll to position [159, 0]
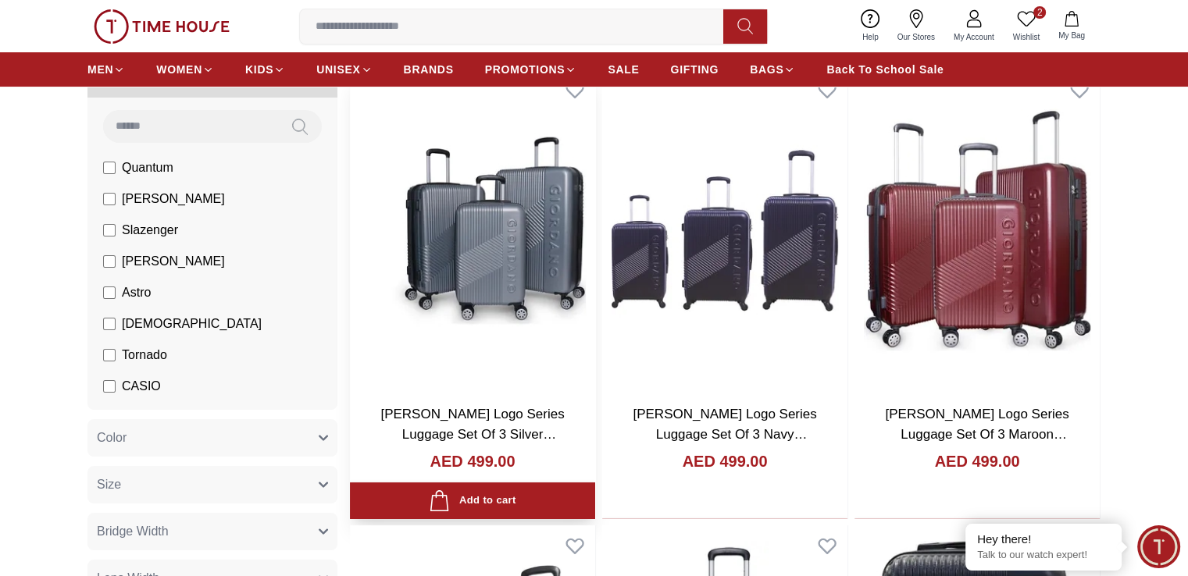
click at [447, 237] on img at bounding box center [472, 231] width 245 height 323
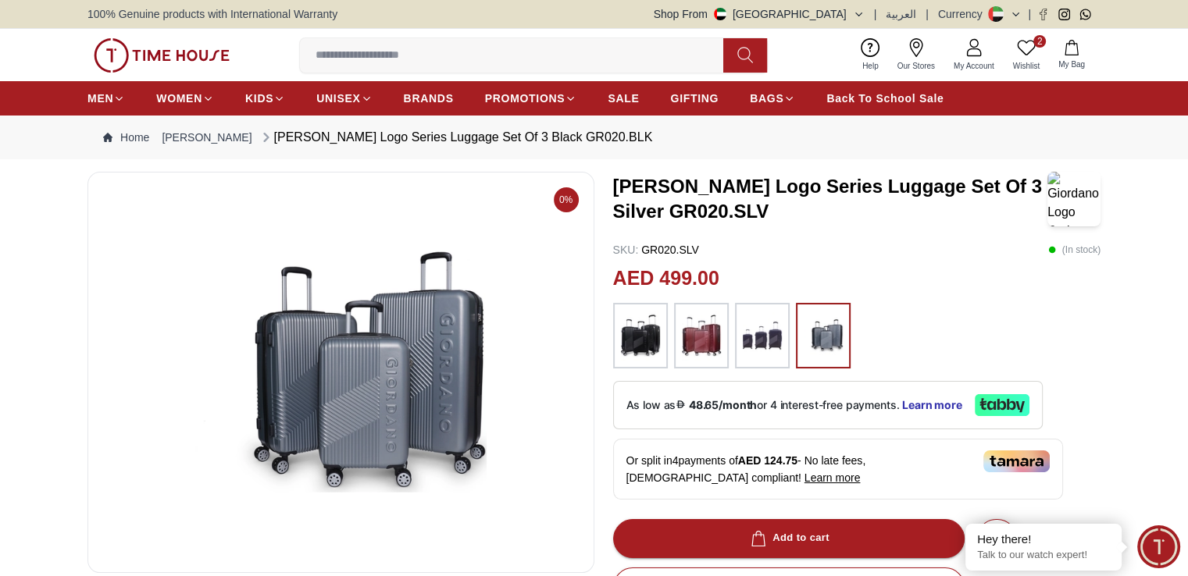
click at [695, 343] on img at bounding box center [701, 336] width 39 height 50
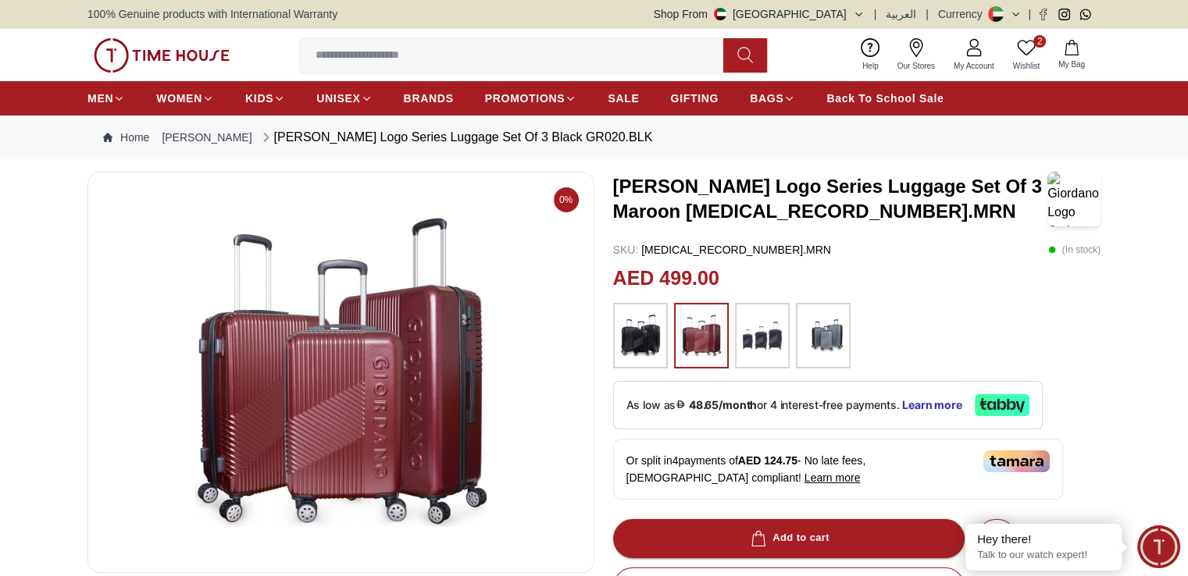
click at [736, 337] on div at bounding box center [762, 336] width 55 height 66
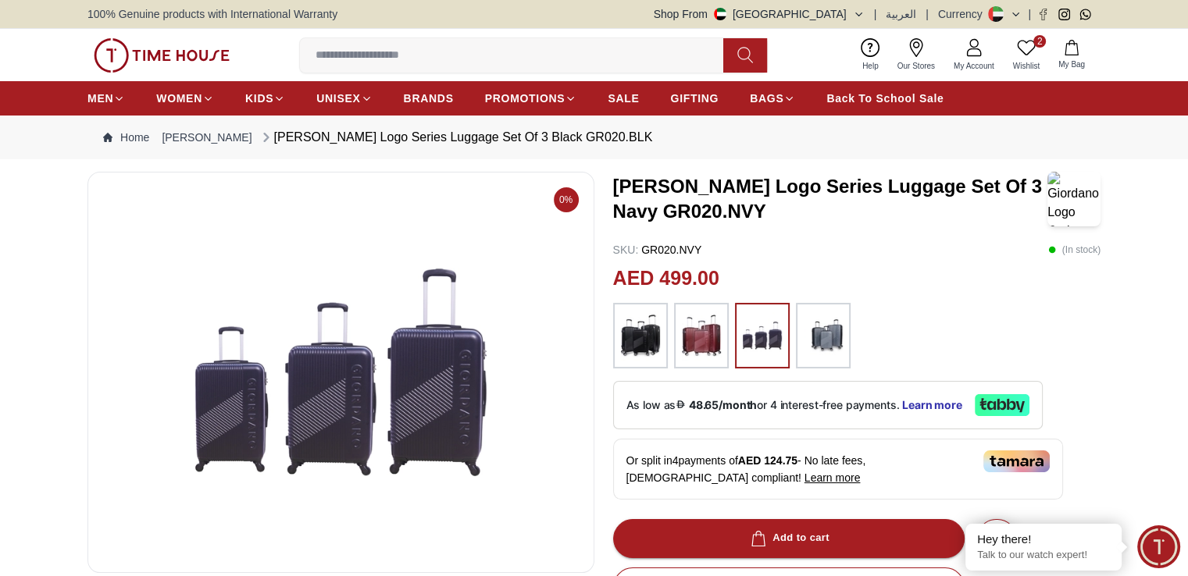
click at [804, 334] on img at bounding box center [823, 336] width 39 height 50
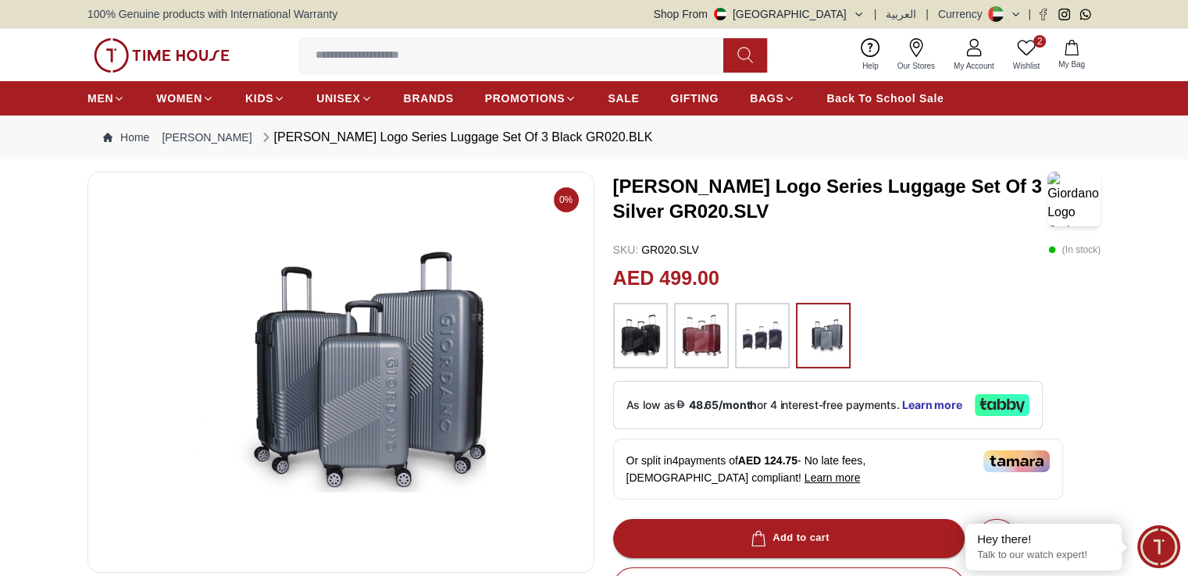
click at [621, 337] on img at bounding box center [640, 336] width 39 height 50
